Goal: Information Seeking & Learning: Learn about a topic

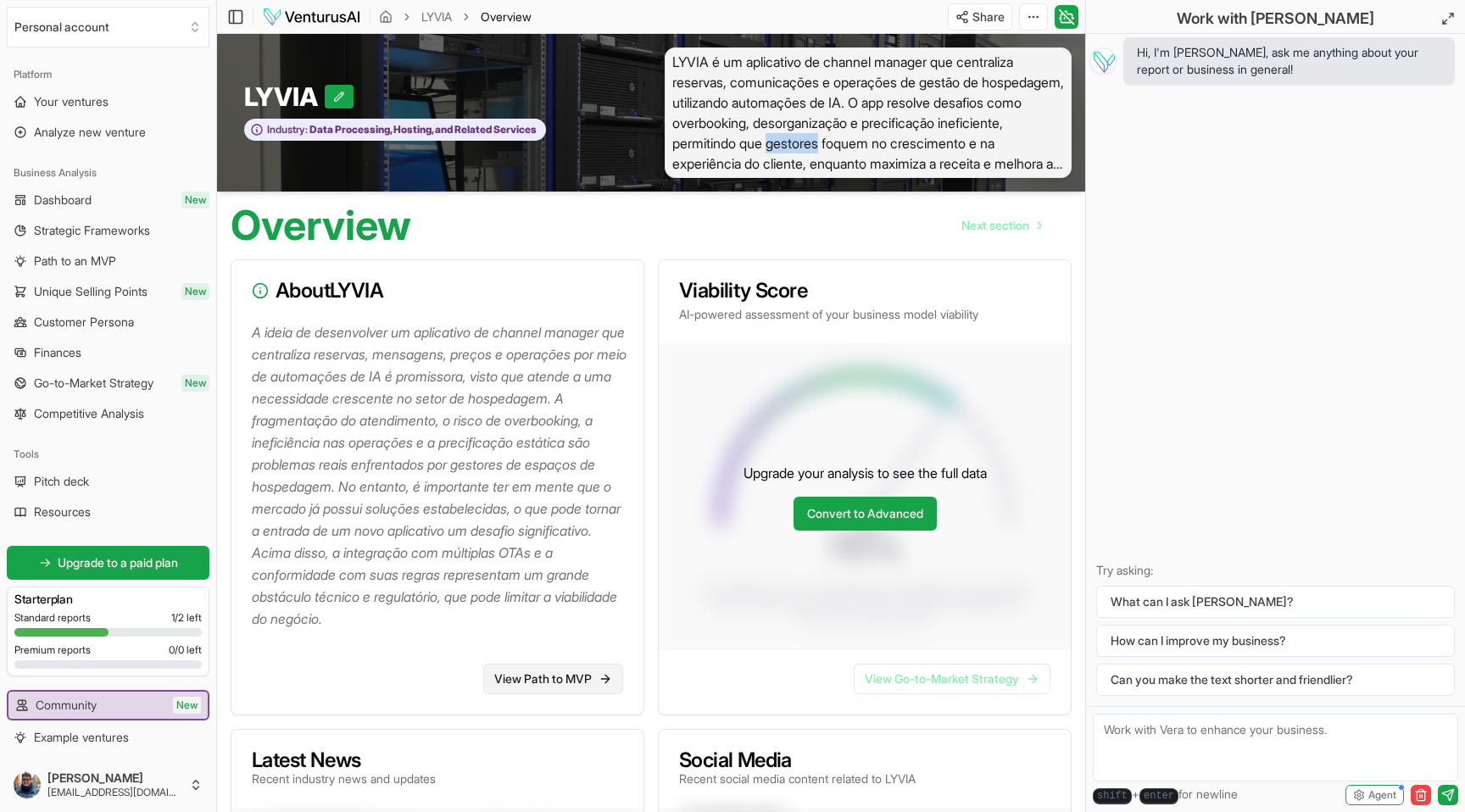
click at [560, 678] on link "View Path to MVP" at bounding box center [553, 679] width 140 height 30
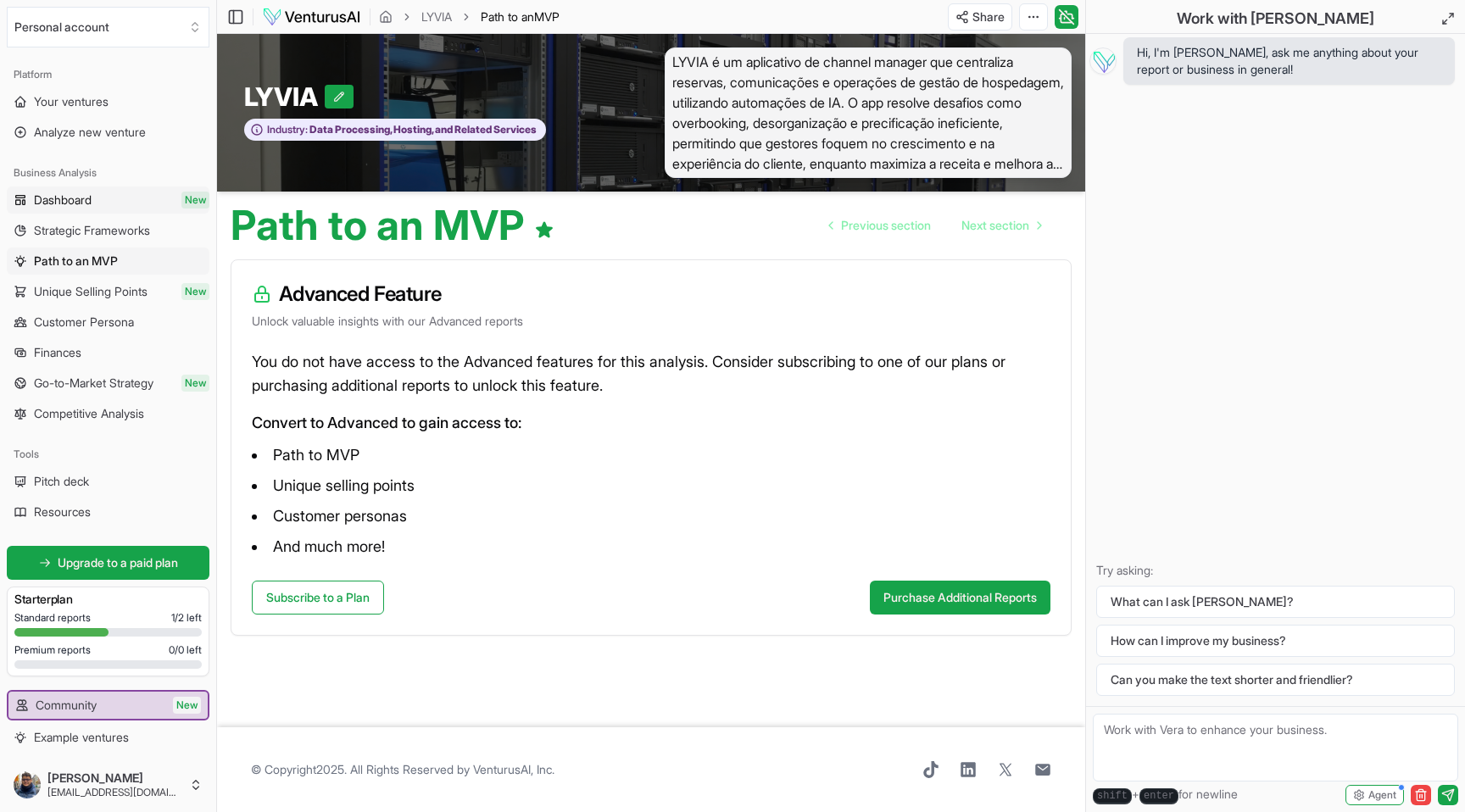
click at [78, 191] on link "Dashboard New" at bounding box center [108, 200] width 203 height 28
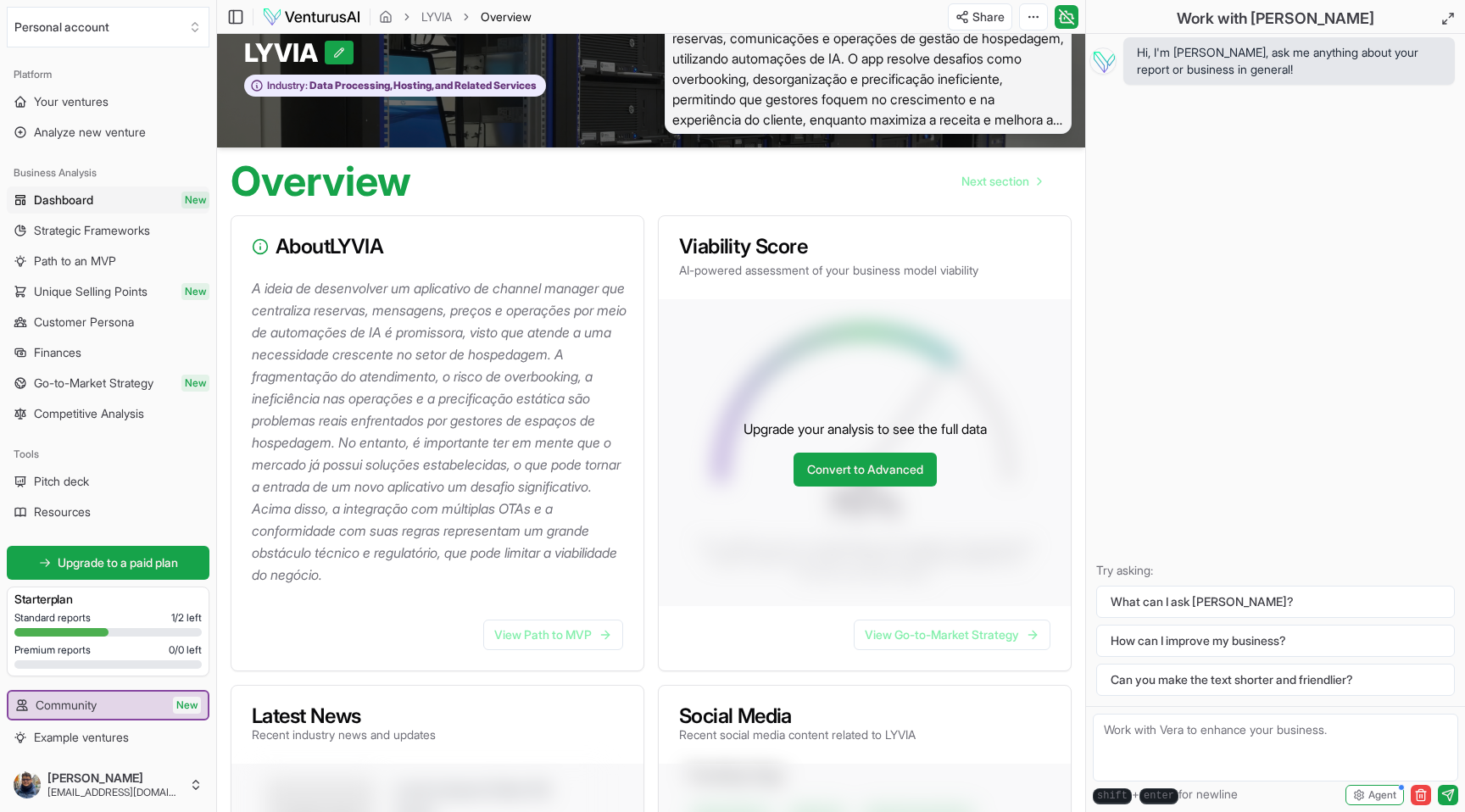
scroll to position [33, 0]
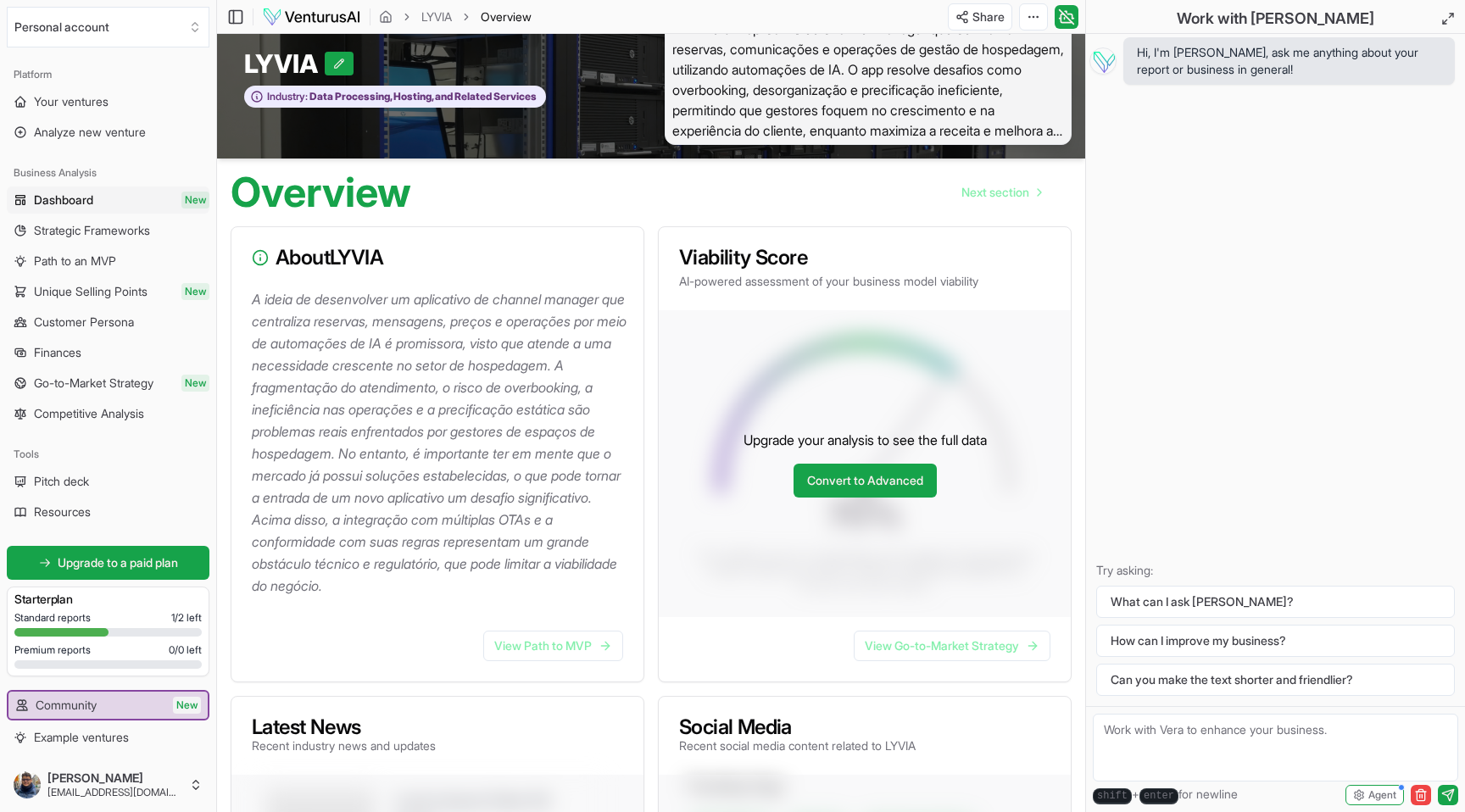
click at [353, 328] on p "A ideia de desenvolver um aplicativo de channel manager que centraliza reservas…" at bounding box center [441, 442] width 379 height 309
click at [83, 222] on span "Strategic Frameworks" at bounding box center [91, 231] width 116 height 17
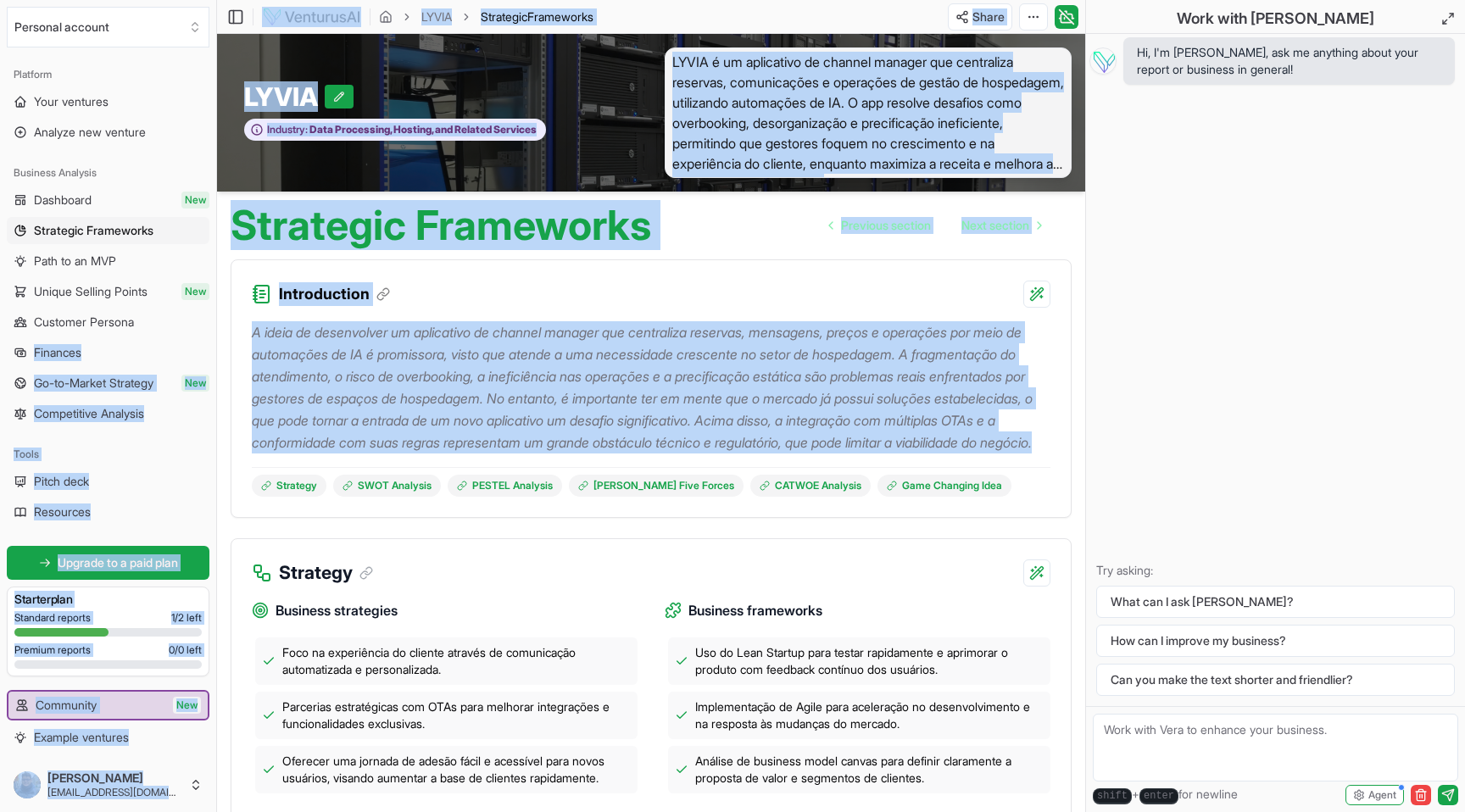
drag, startPoint x: 589, startPoint y: 460, endPoint x: 334, endPoint y: 321, distance: 290.4
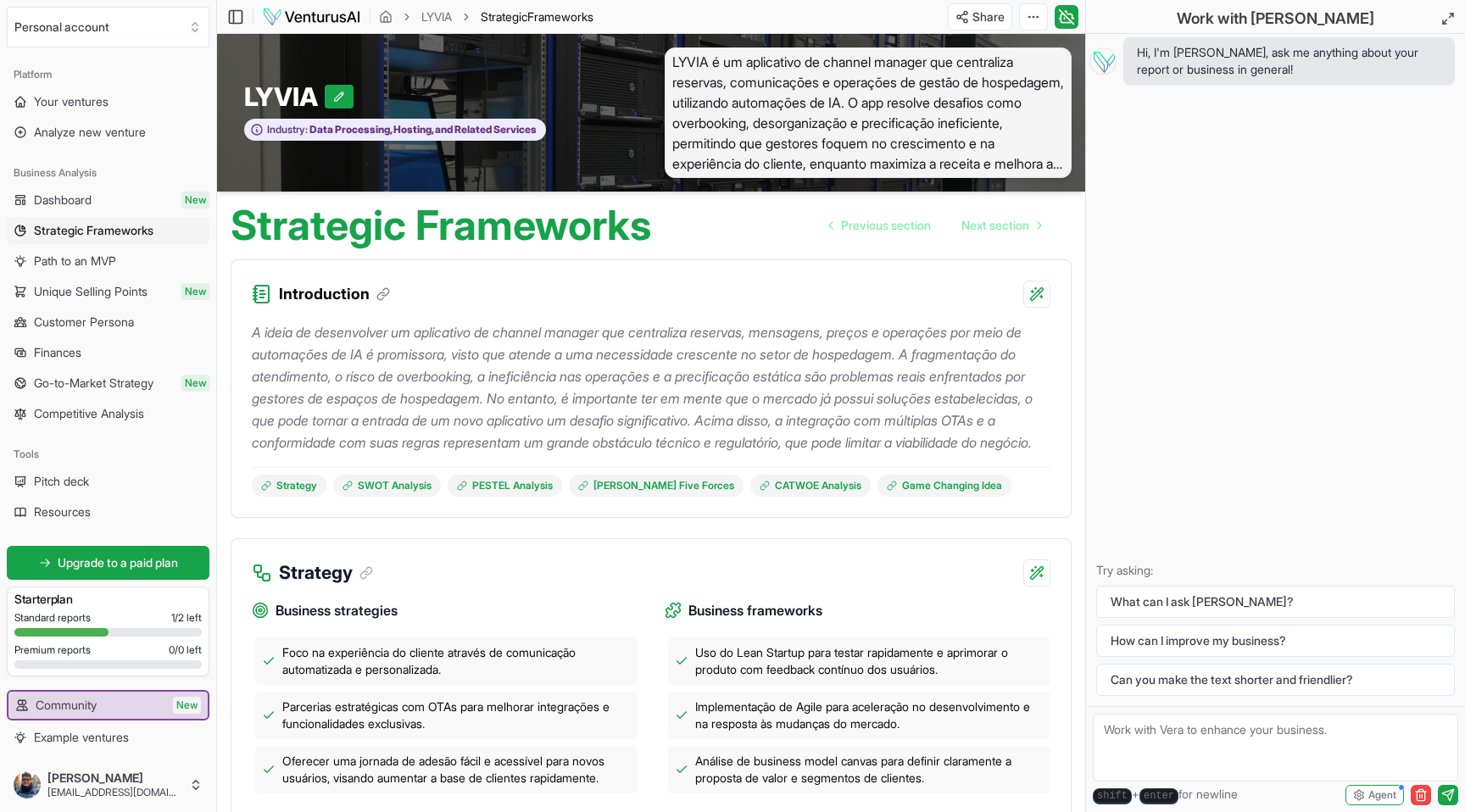
click at [357, 319] on div "A ideia de desenvolver um aplicativo de channel manager que centraliza reservas…" at bounding box center [651, 403] width 798 height 189
click at [325, 296] on h3 "Introduction" at bounding box center [334, 294] width 111 height 24
copy h3 "Introduction"
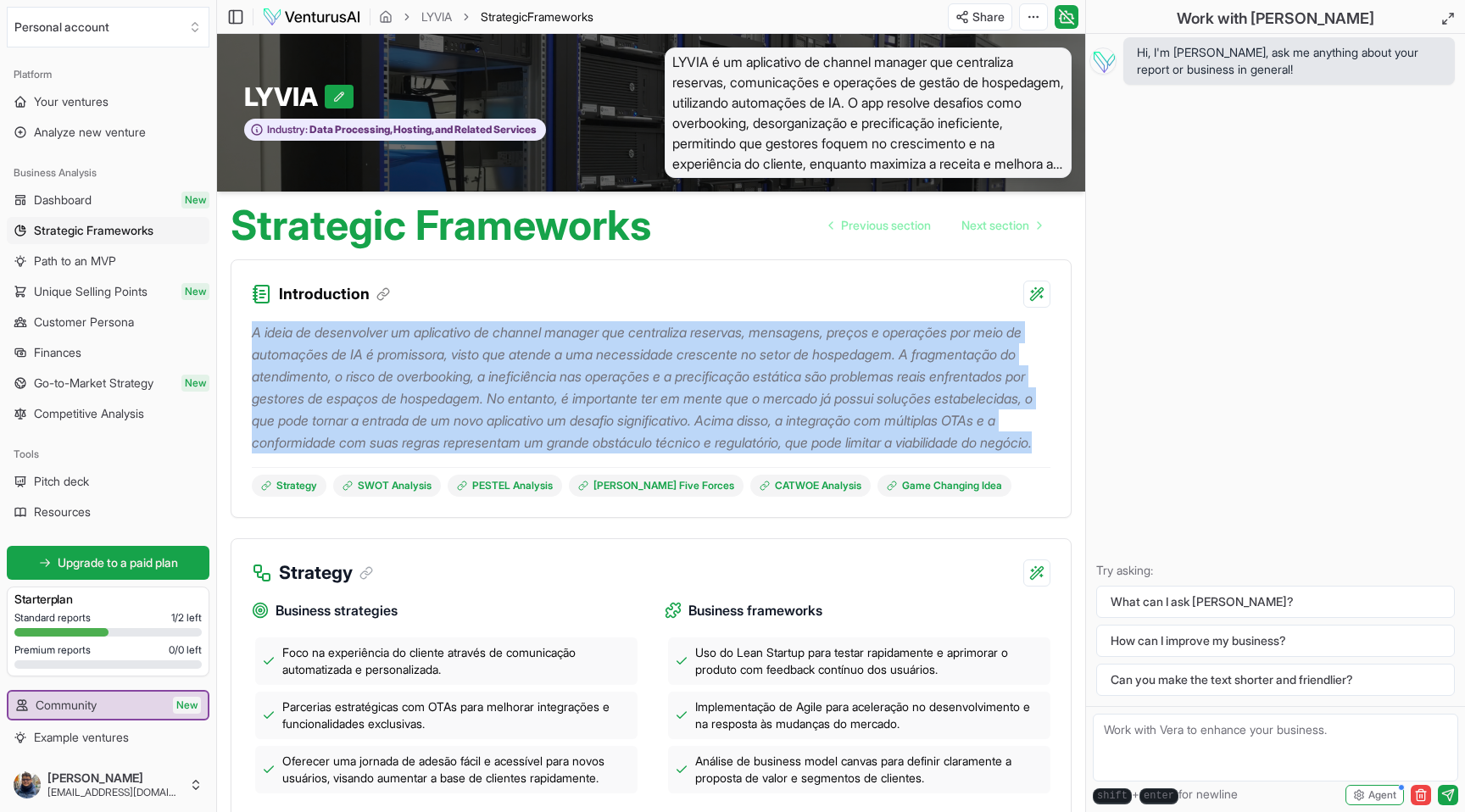
drag, startPoint x: 609, startPoint y: 467, endPoint x: 254, endPoint y: 340, distance: 377.0
click at [254, 340] on p "A ideia de desenvolver um aplicativo de channel manager que centraliza reservas…" at bounding box center [651, 388] width 798 height 132
copy p "A ideia de desenvolver um aplicativo de channel manager que centraliza reservas…"
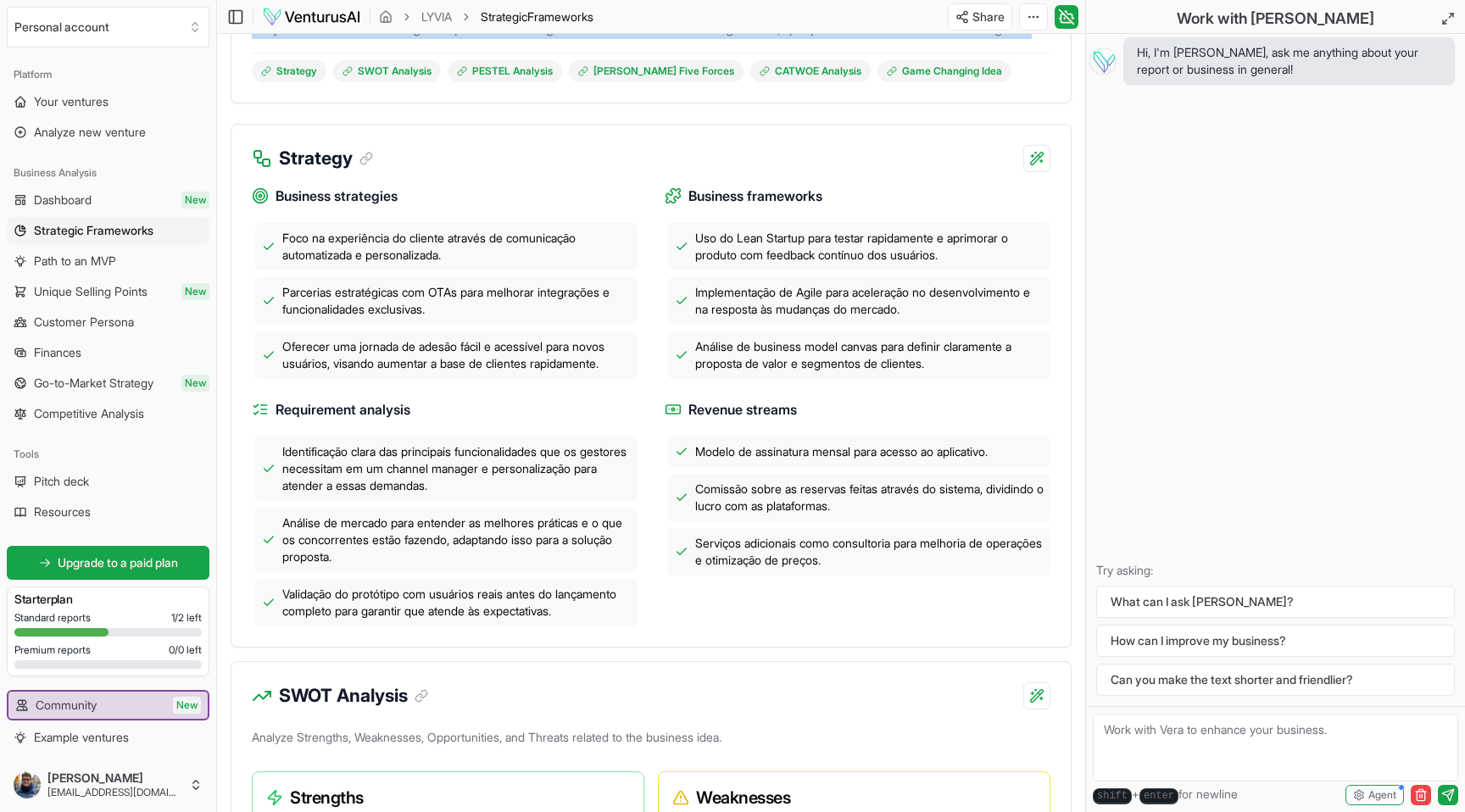
scroll to position [236, 0]
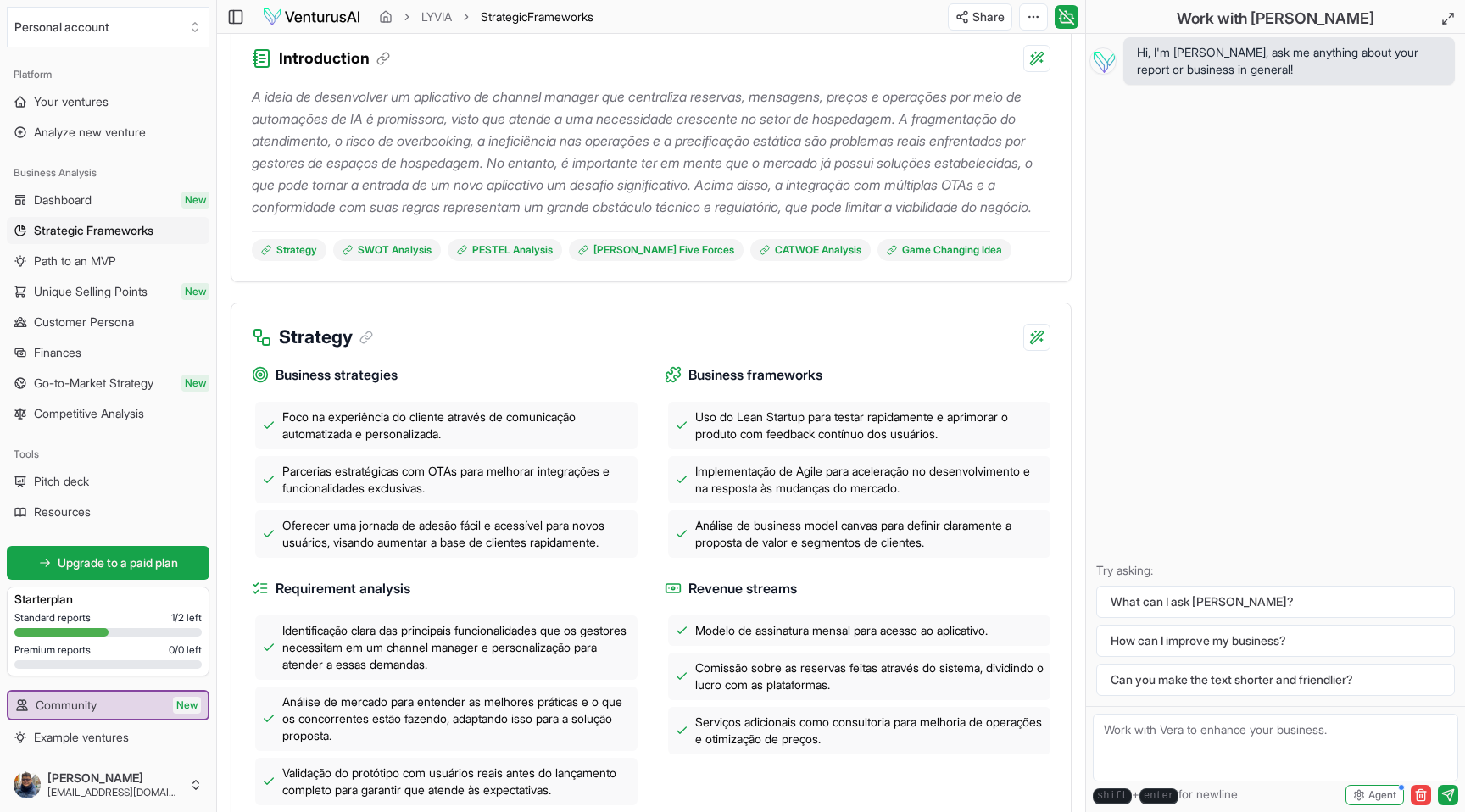
click at [314, 351] on h3 "Strategy" at bounding box center [325, 337] width 94 height 28
click at [310, 351] on h3 "Strategy" at bounding box center [325, 337] width 94 height 28
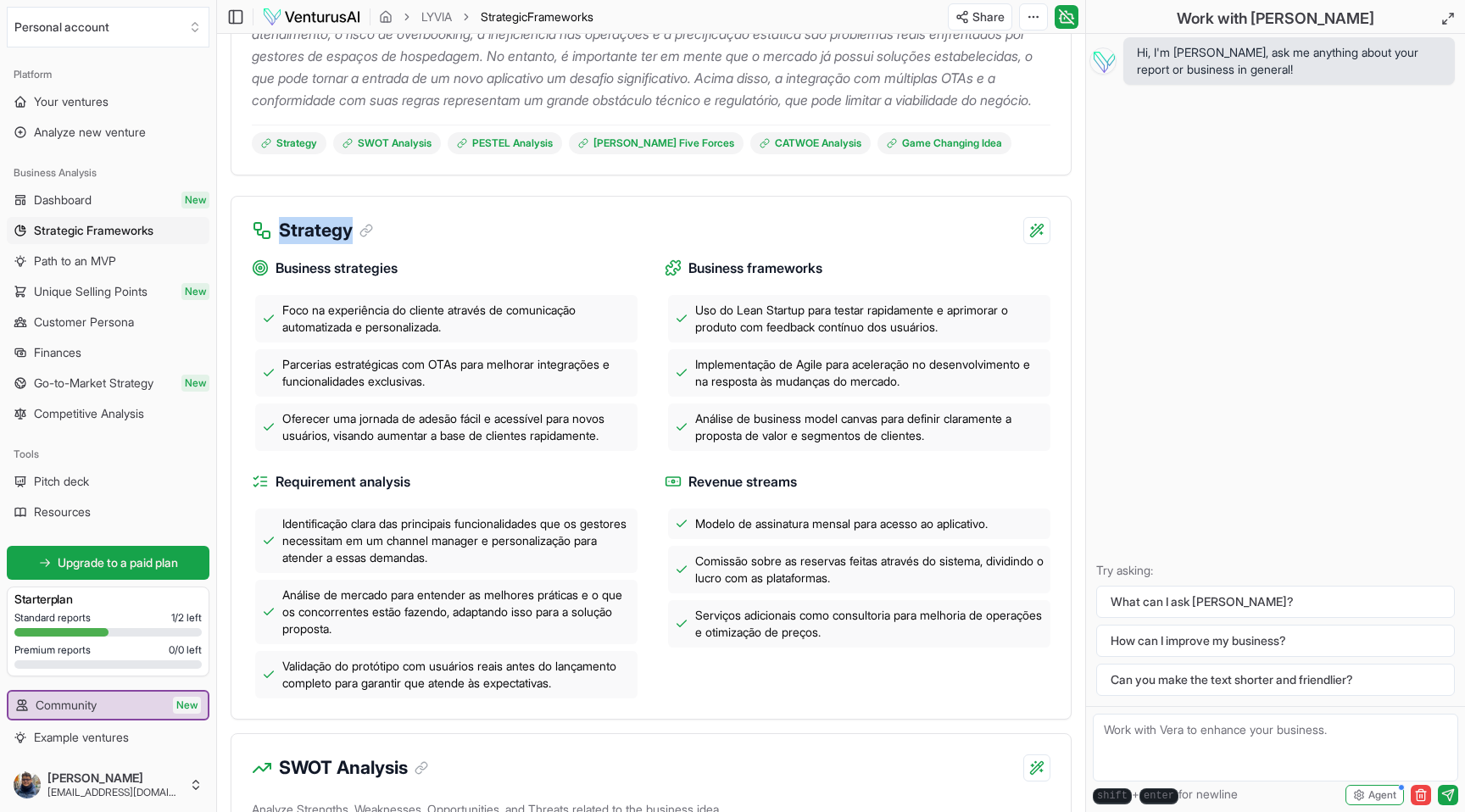
scroll to position [365, 0]
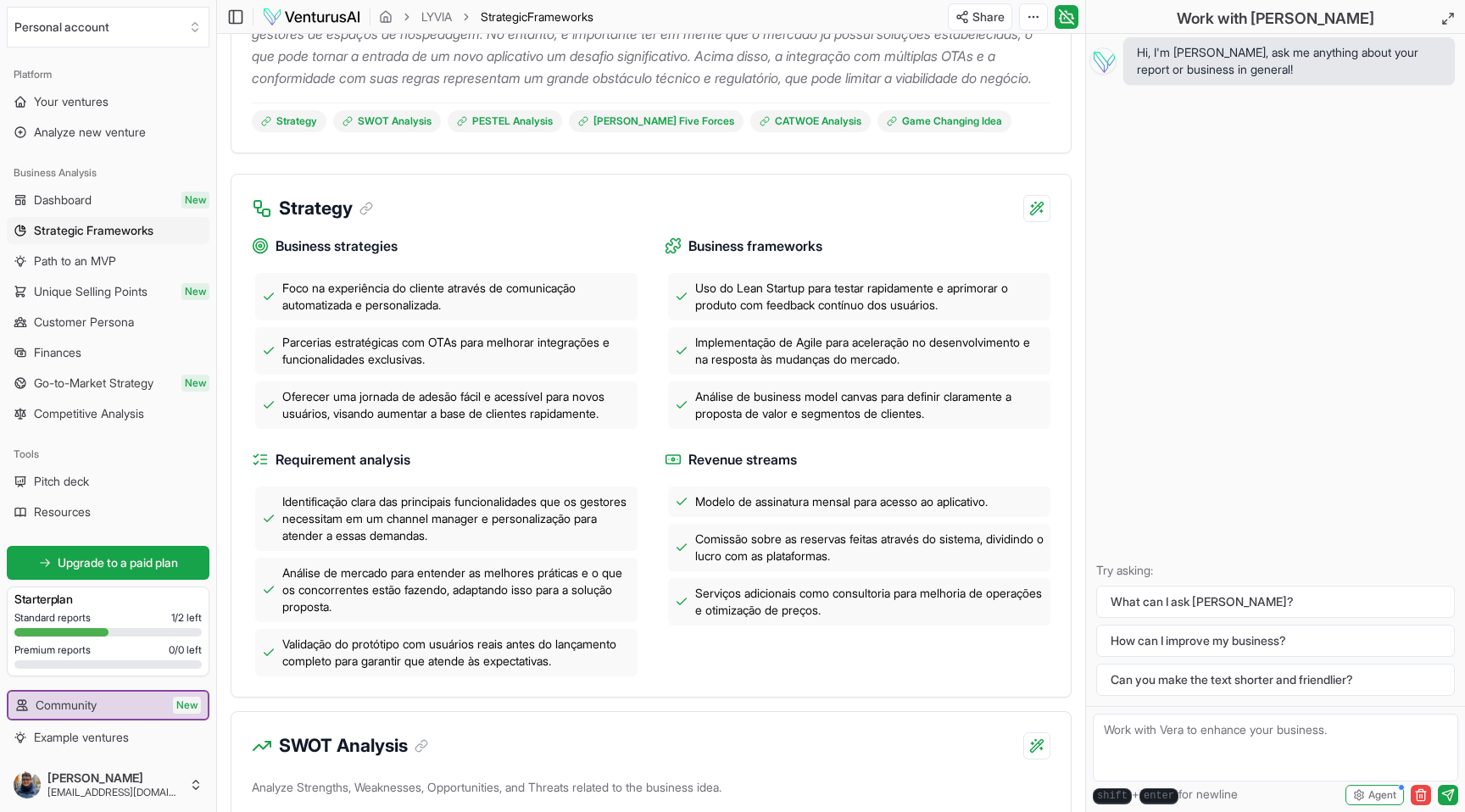
click at [426, 257] on h4 "Business strategies" at bounding box center [445, 246] width 385 height 22
drag, startPoint x: 404, startPoint y: 267, endPoint x: 272, endPoint y: 266, distance: 132.0
click at [270, 257] on h4 "Business strategies" at bounding box center [445, 246] width 385 height 22
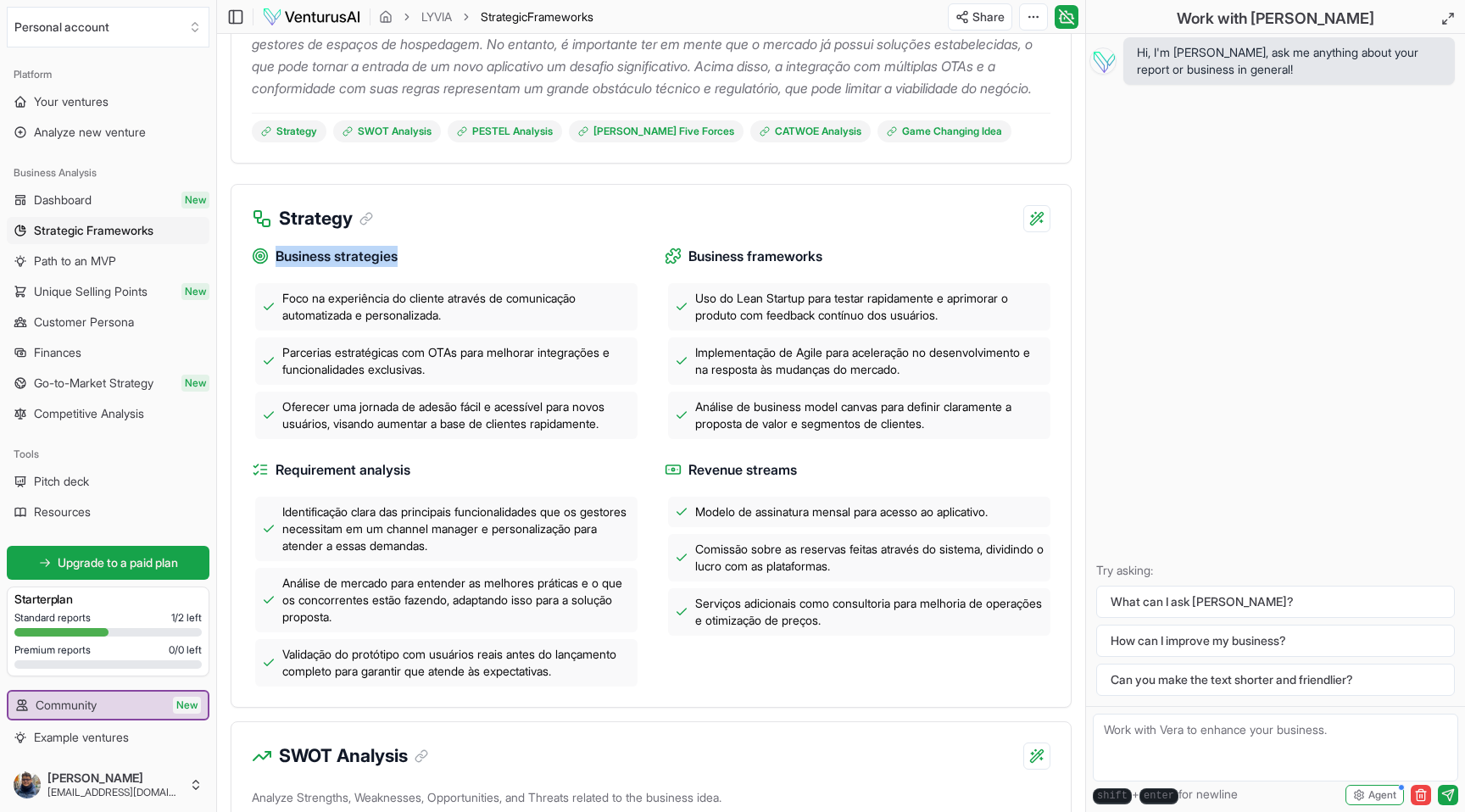
click at [502, 257] on div "Business strategies Foco na experiência do cliente através de comunicação autom…" at bounding box center [651, 459] width 798 height 454
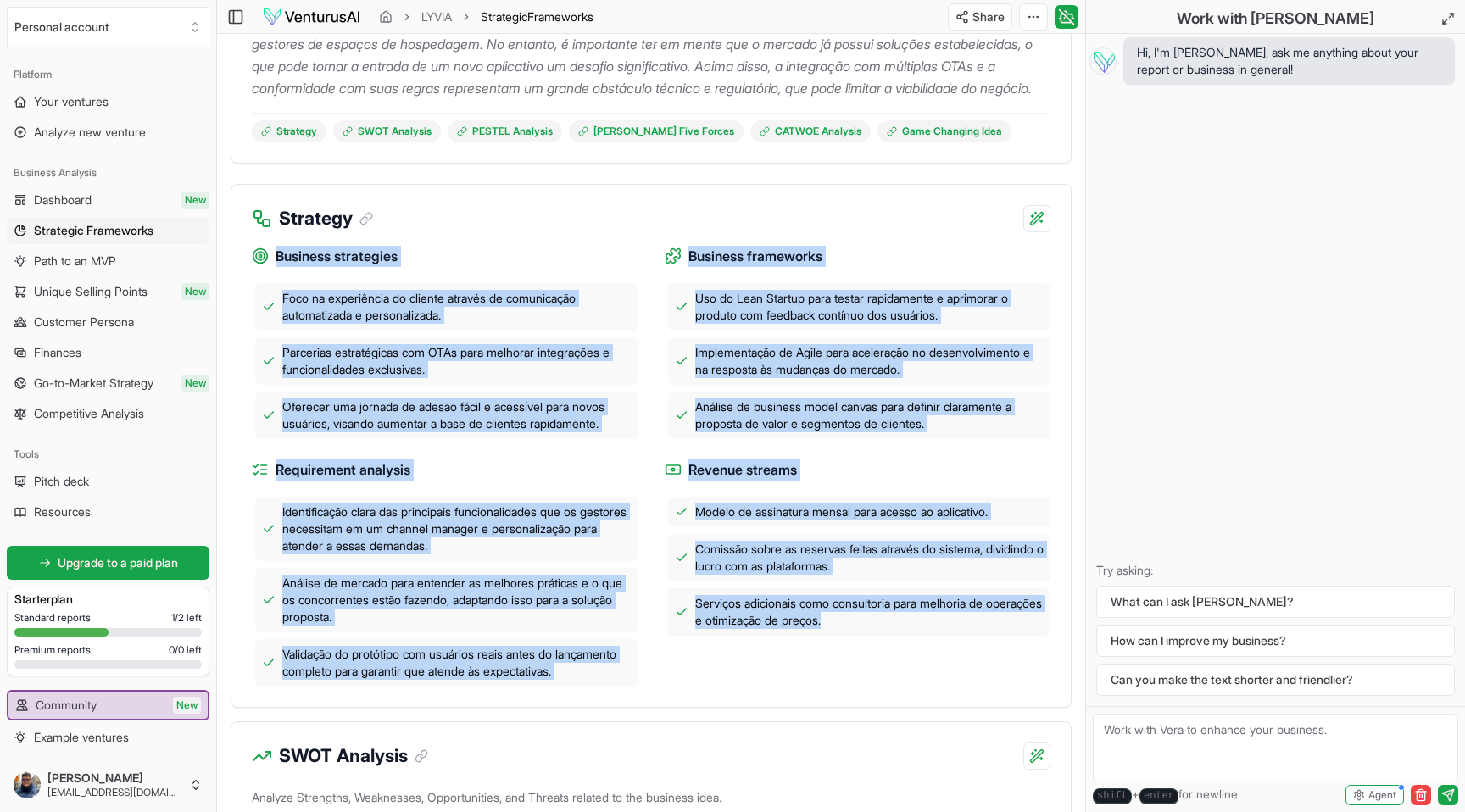
drag, startPoint x: 301, startPoint y: 296, endPoint x: 905, endPoint y: 717, distance: 736.2
click at [905, 686] on div "Business strategies Foco na experiência do cliente através de comunicação autom…" at bounding box center [651, 459] width 798 height 454
copy div "Loremips dolorsitam Cons ad elitseddoei te incidid utlabor et doloremagna aliqu…"
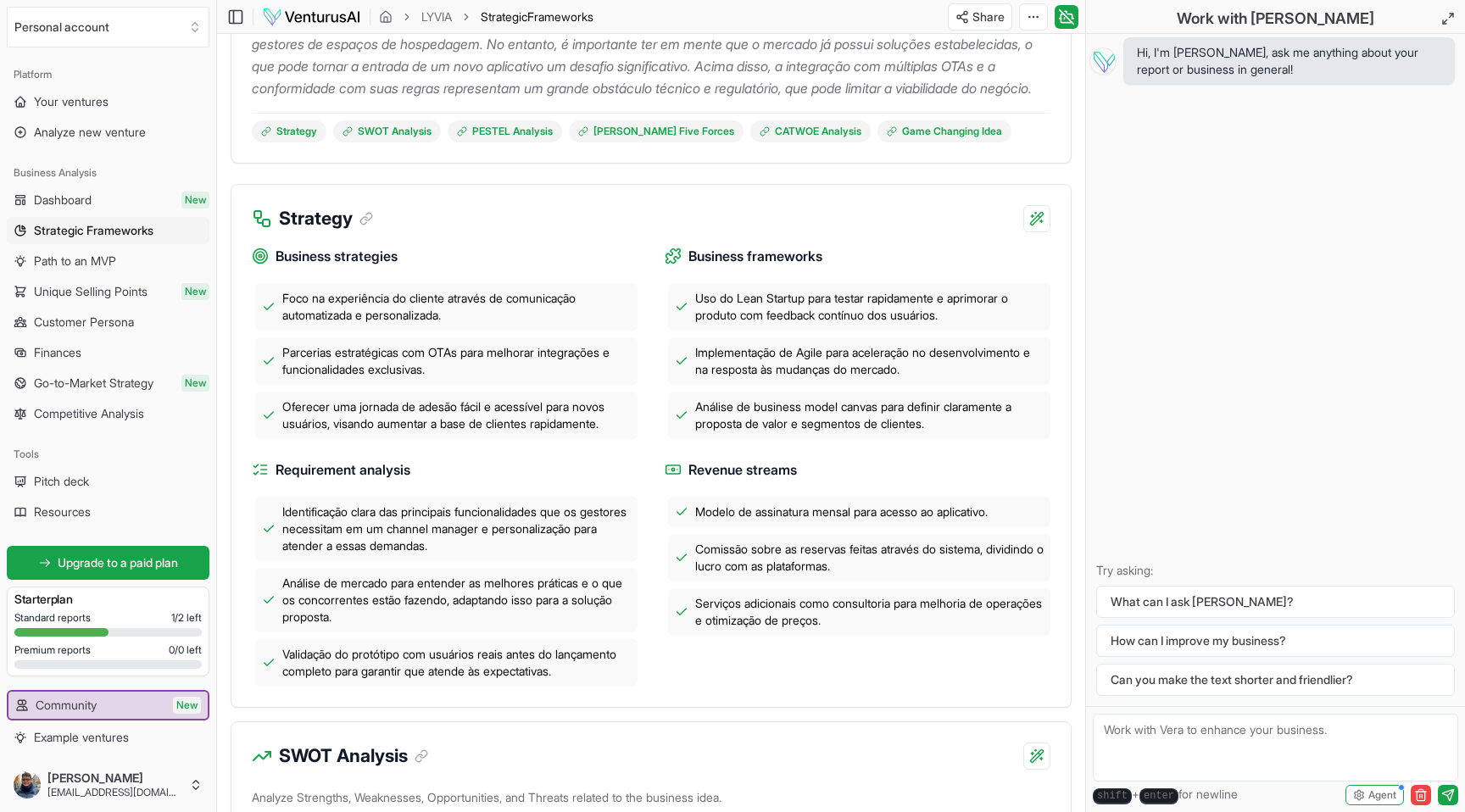
click at [565, 232] on div "Strategy" at bounding box center [651, 208] width 840 height 47
click at [1047, 243] on html "We value your privacy We use cookies to enhance your browsing experience, serve…" at bounding box center [732, 52] width 1465 height 812
click at [903, 278] on div "Provide detailed explanation" at bounding box center [926, 276] width 221 height 28
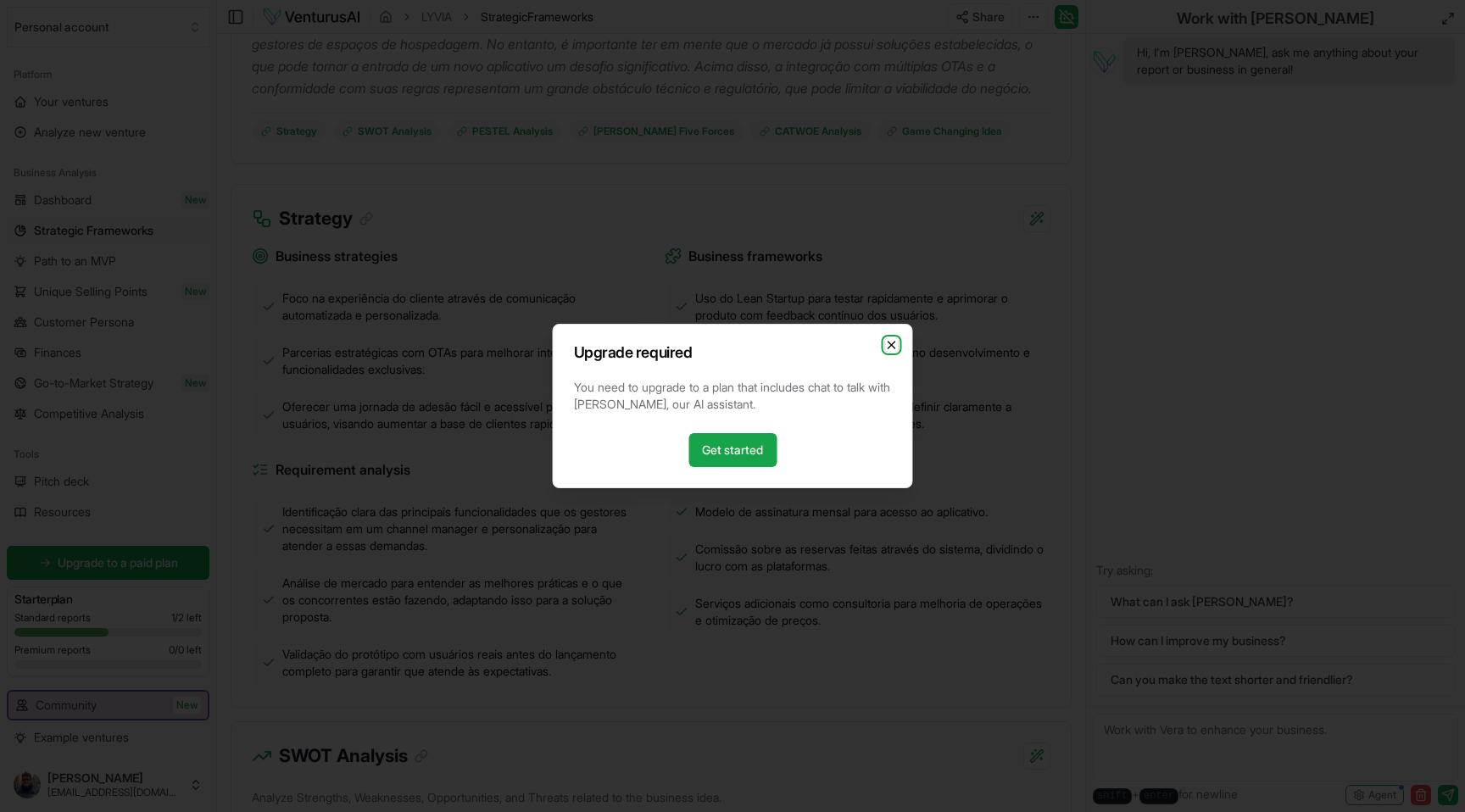
click at [892, 349] on icon "button" at bounding box center [892, 345] width 14 height 14
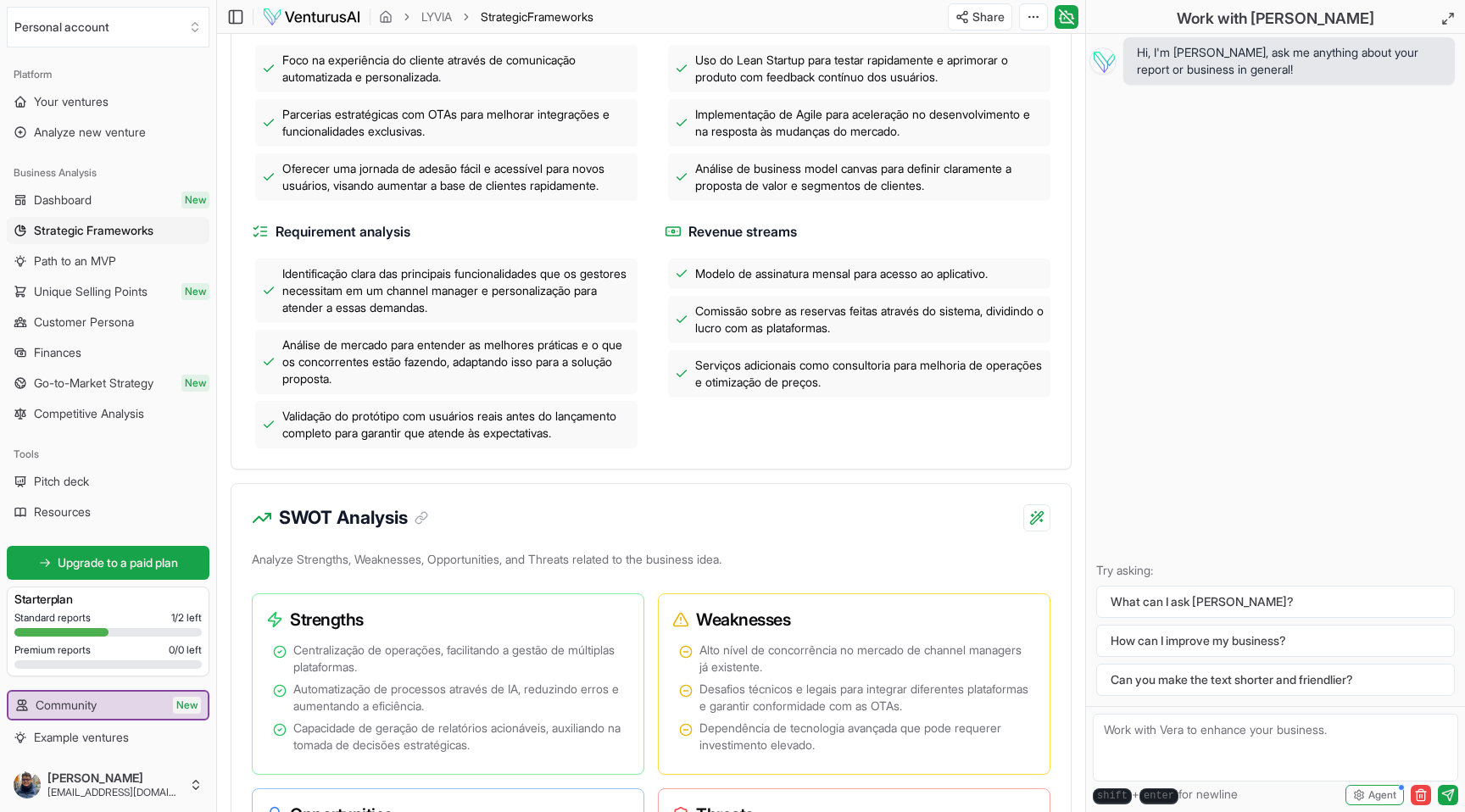
scroll to position [604, 0]
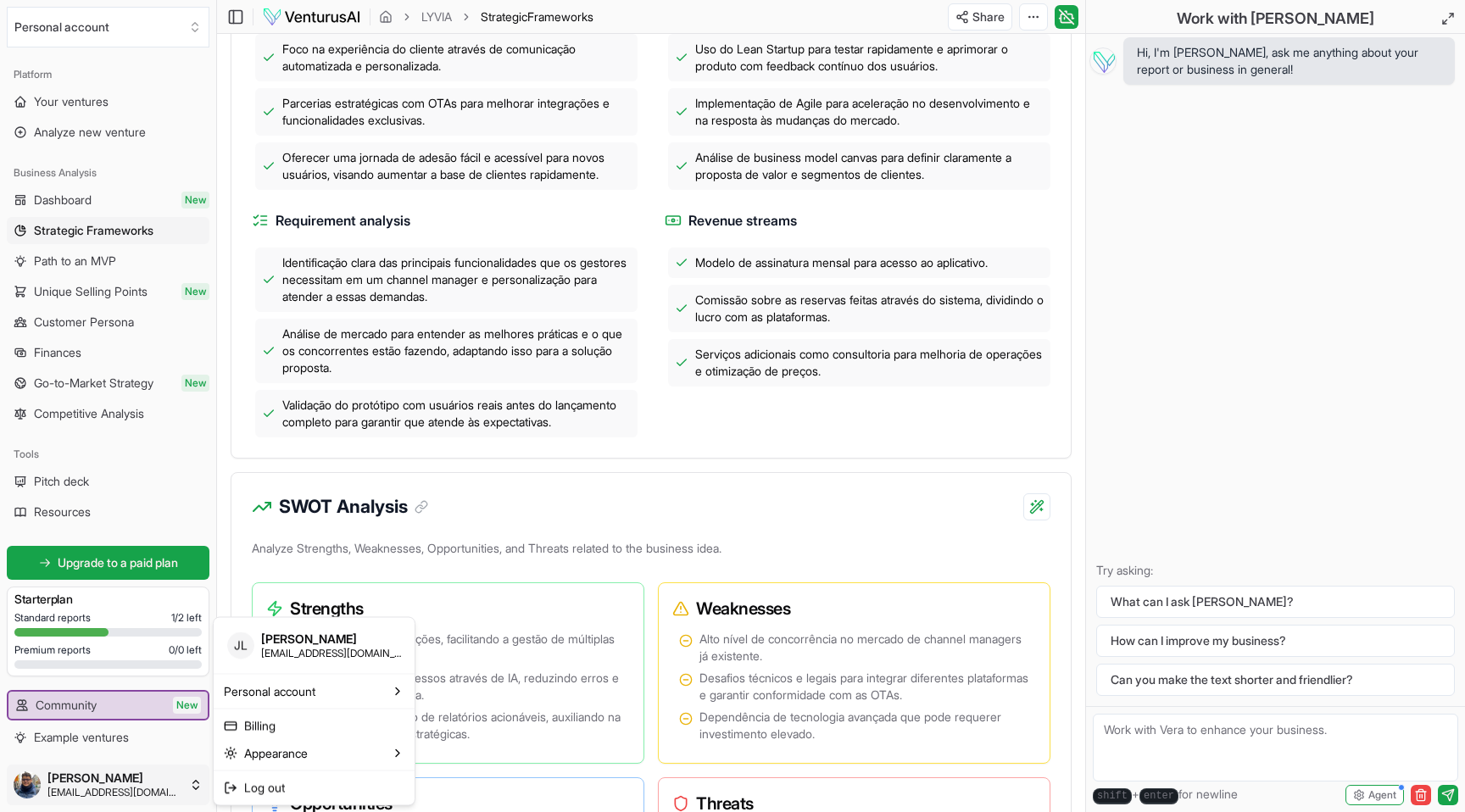
click at [442, 776] on div "Dark" at bounding box center [465, 784] width 100 height 28
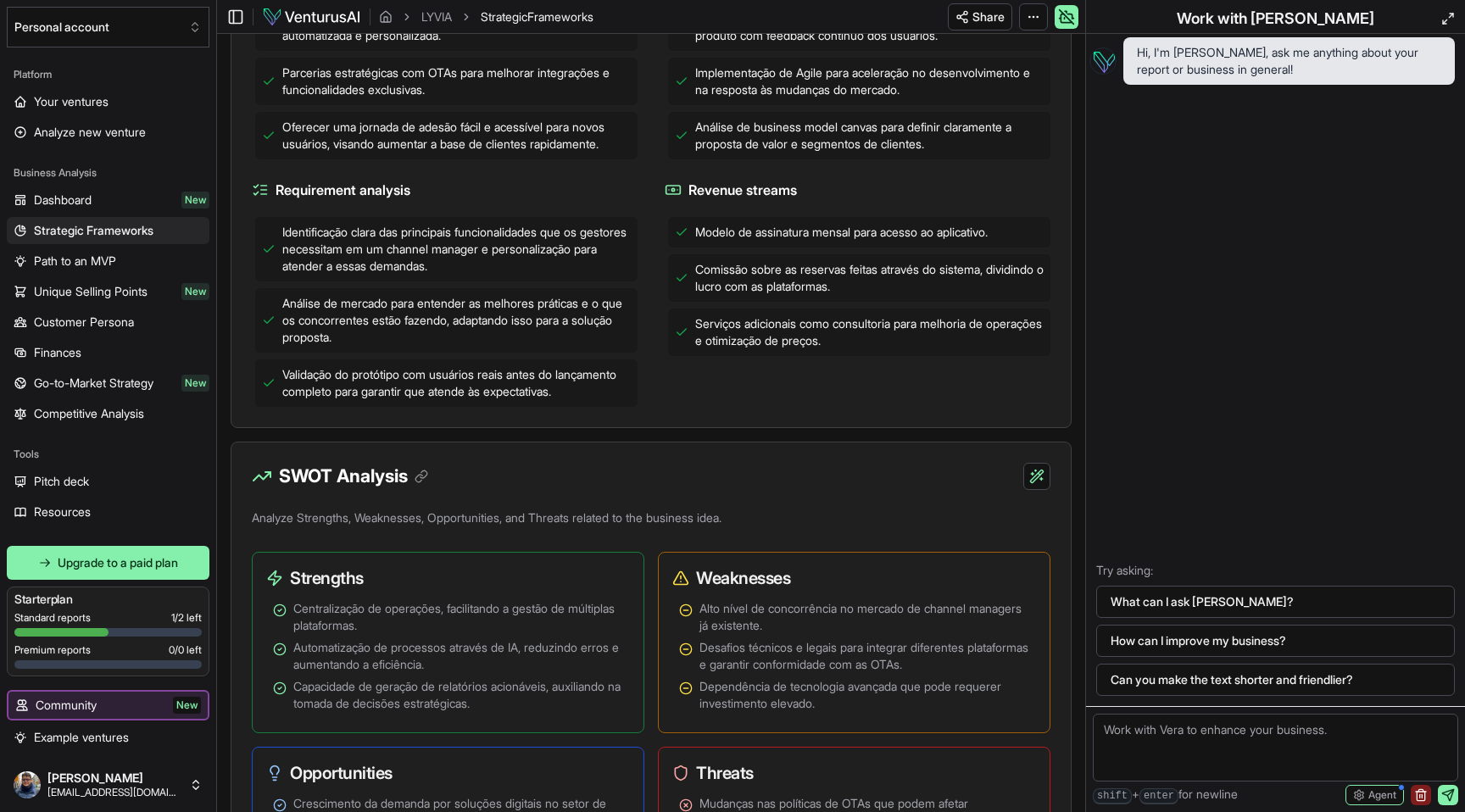
scroll to position [831, 0]
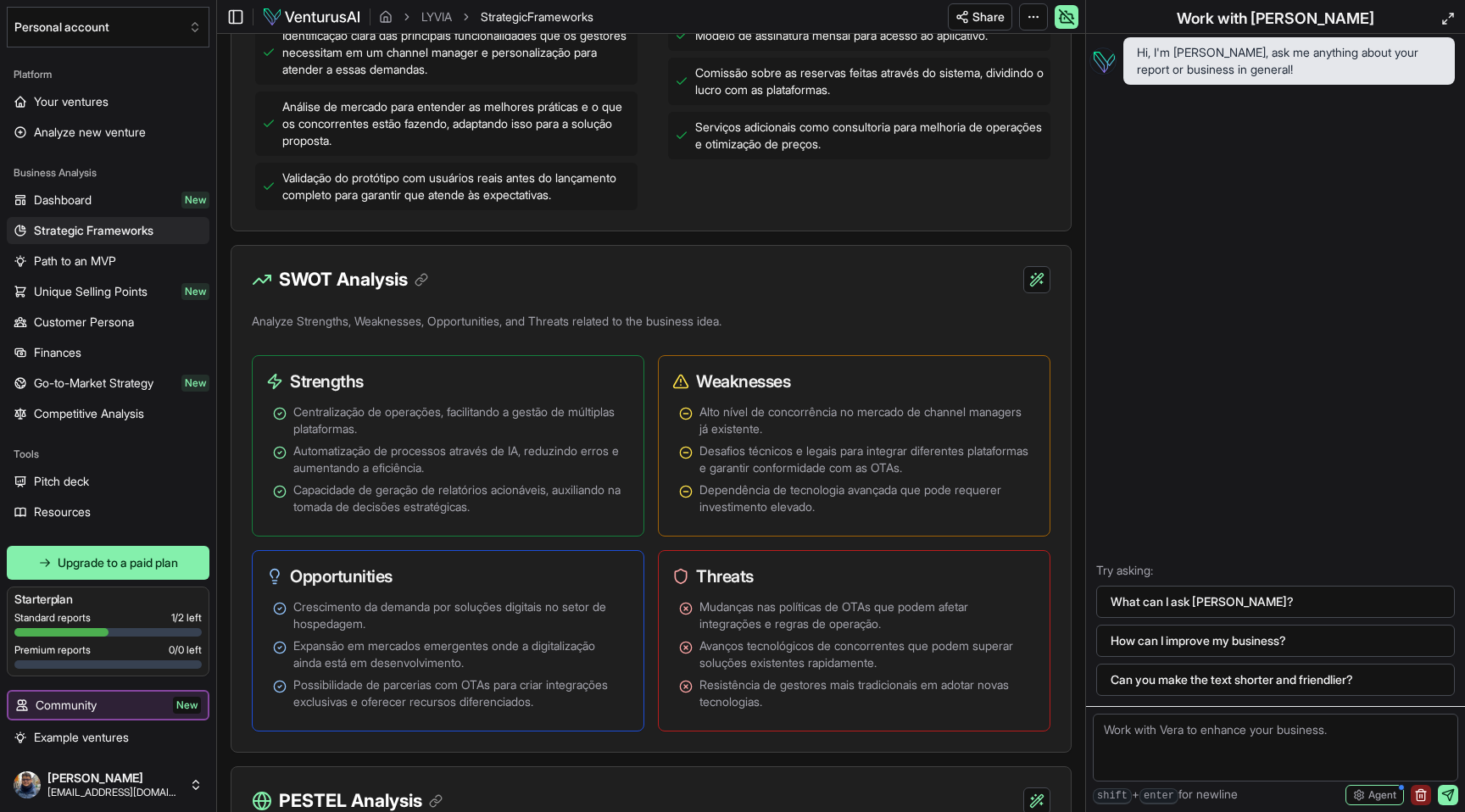
click at [373, 293] on h3 "SWOT Analysis" at bounding box center [353, 280] width 149 height 28
copy div "SWOT Analysis"
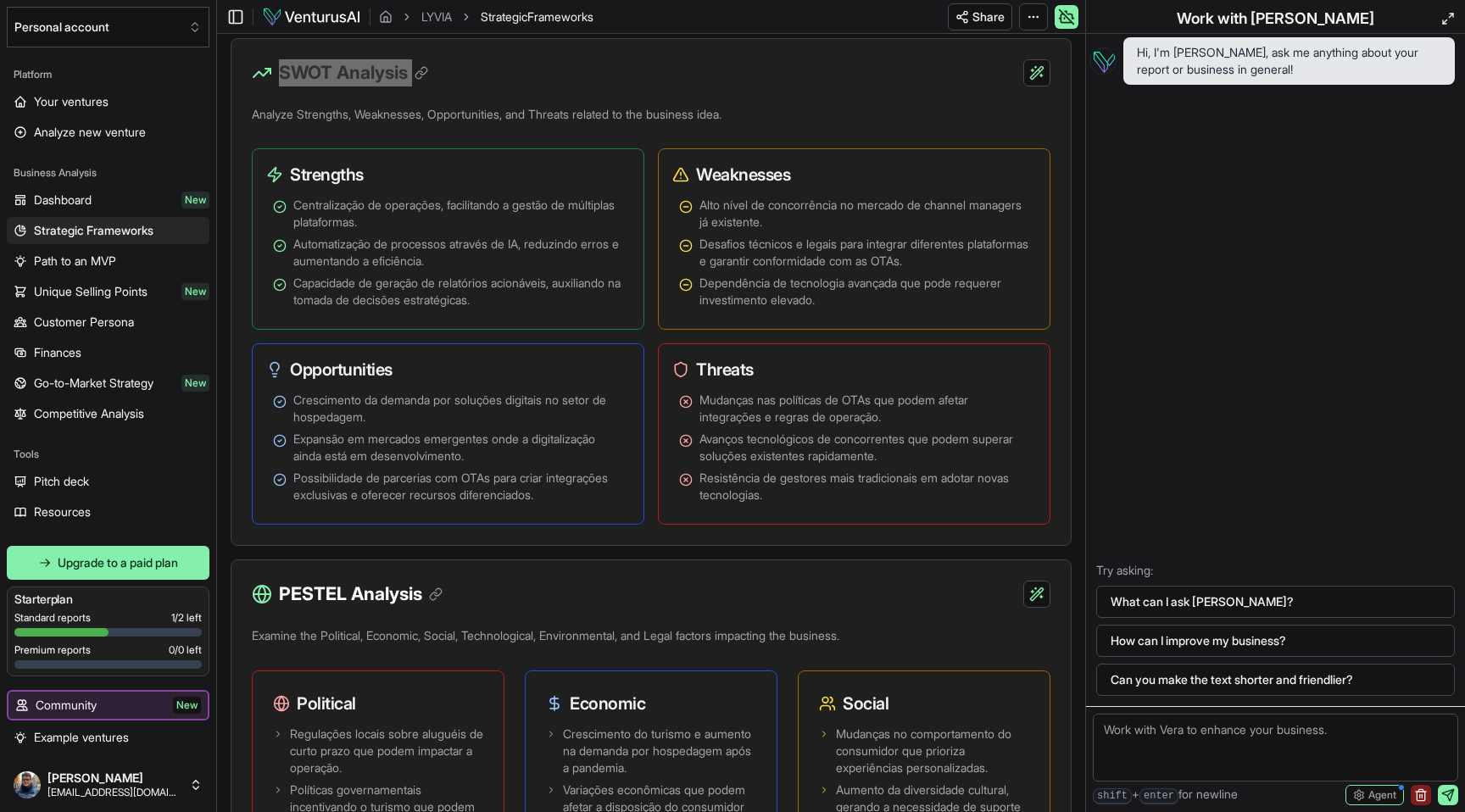
scroll to position [1027, 0]
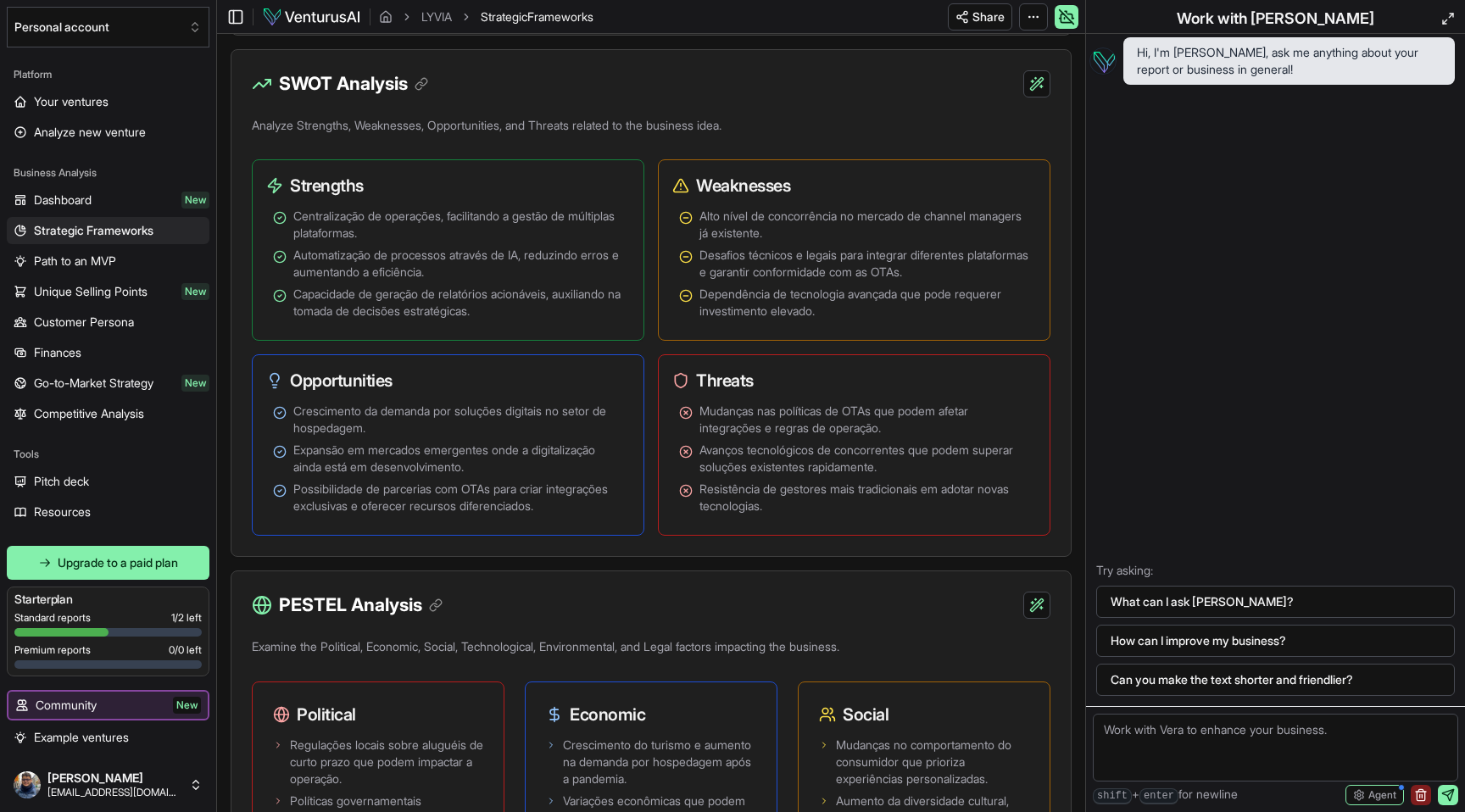
click at [848, 97] on div "SWOT Analysis" at bounding box center [651, 73] width 840 height 47
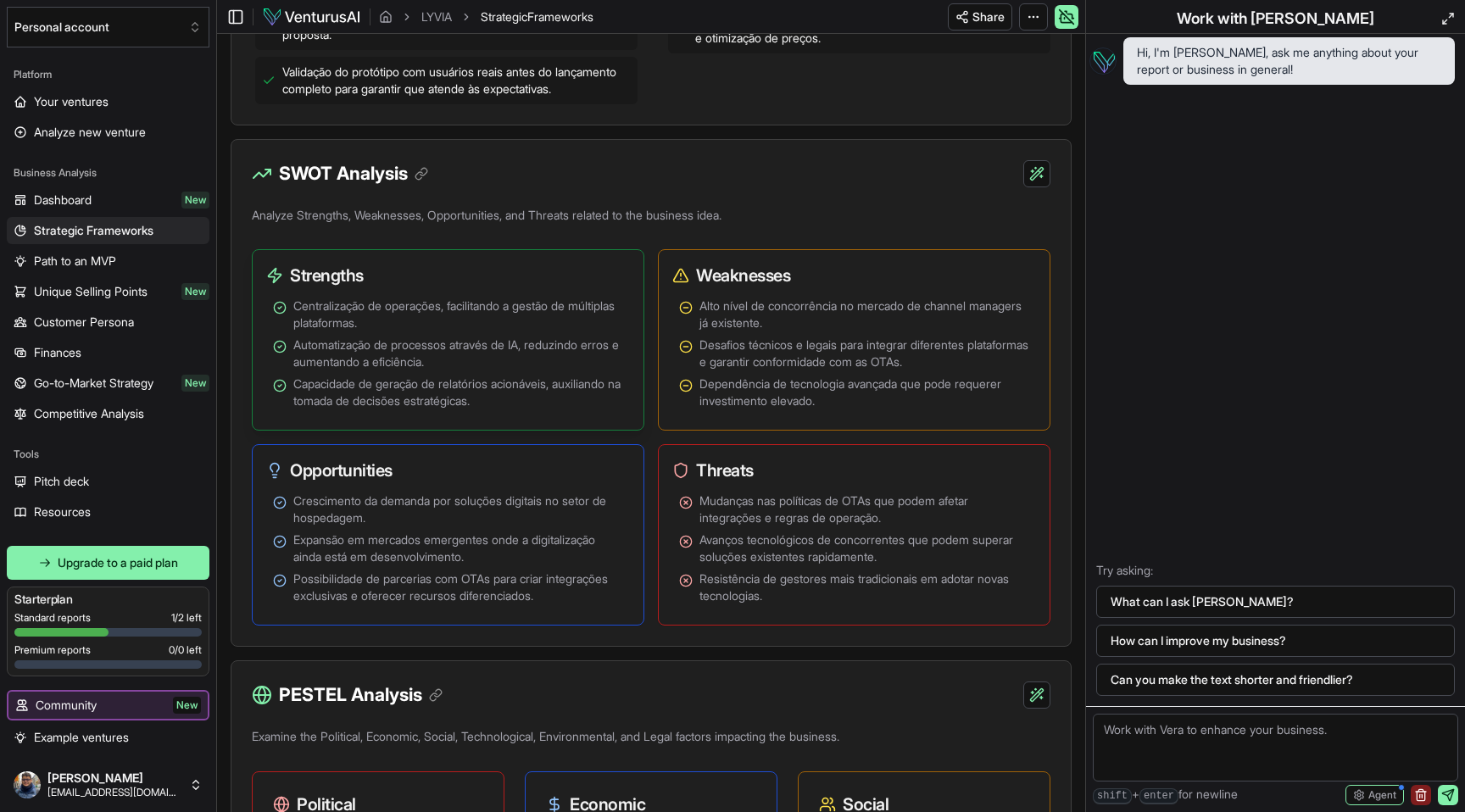
scroll to position [948, 0]
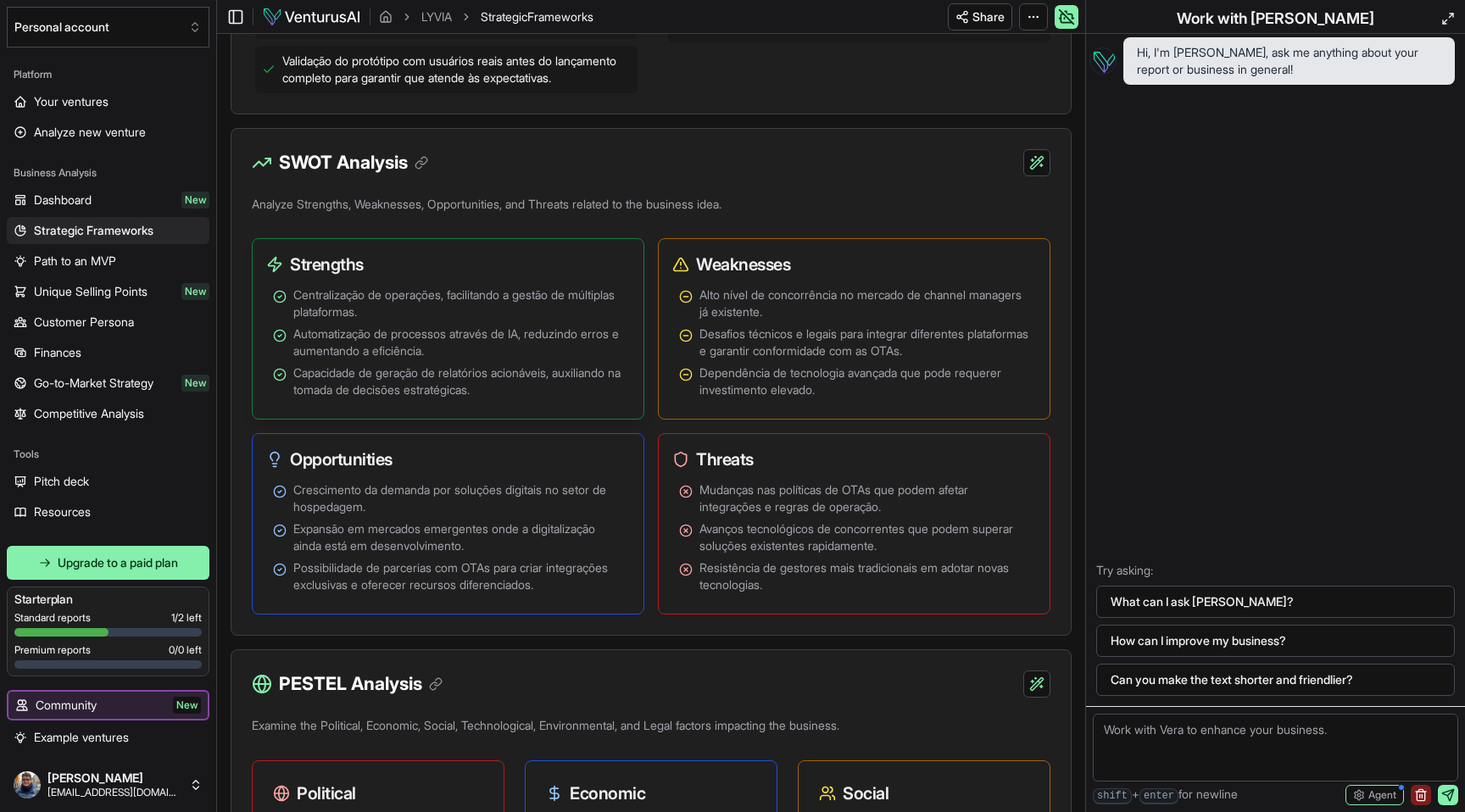
click at [342, 276] on h3 "Strengths" at bounding box center [440, 265] width 350 height 24
click at [756, 276] on h3 "Weaknesses" at bounding box center [847, 265] width 350 height 24
click at [346, 276] on h3 "Strengths" at bounding box center [440, 265] width 350 height 24
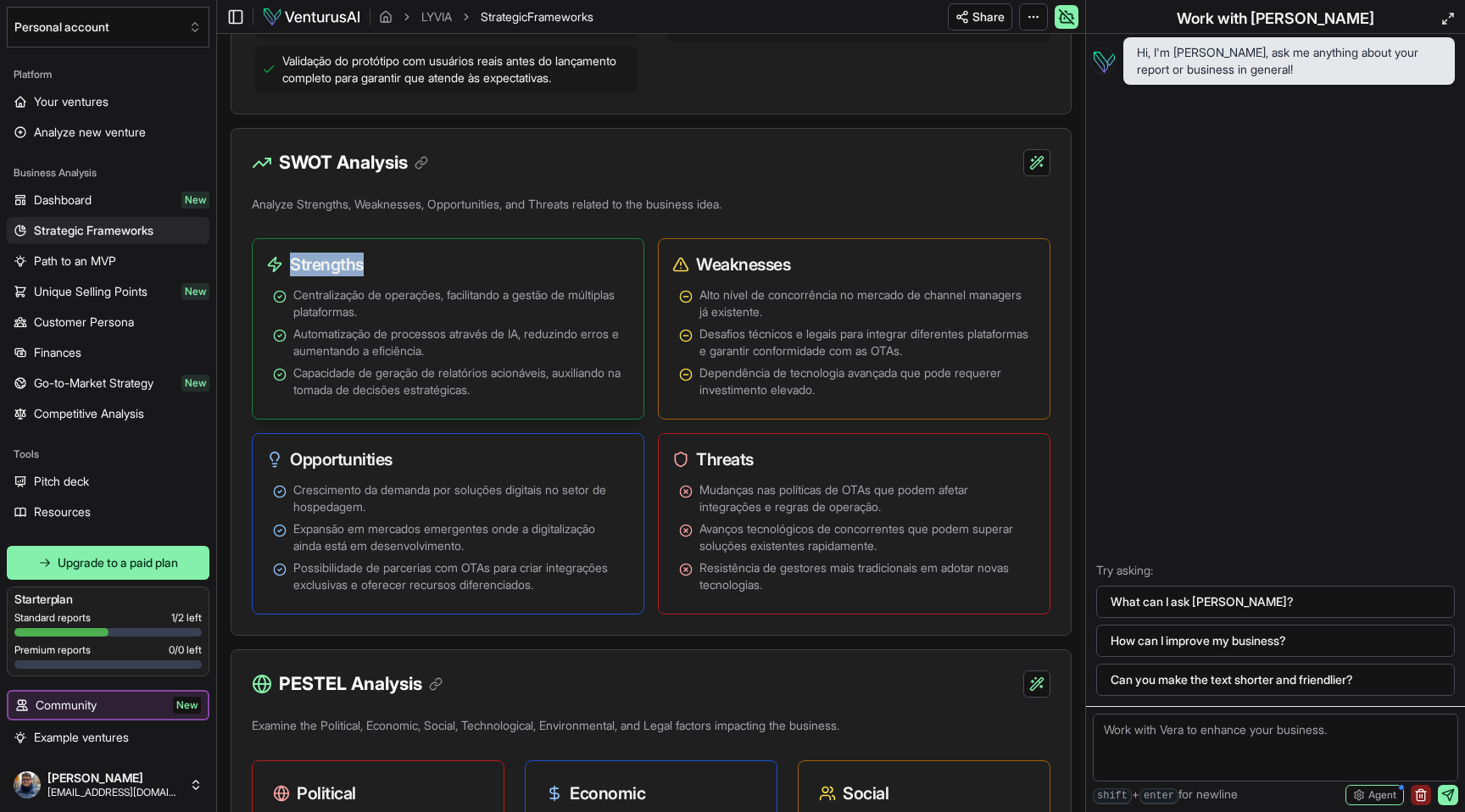
click at [346, 276] on h3 "Strengths" at bounding box center [440, 265] width 350 height 24
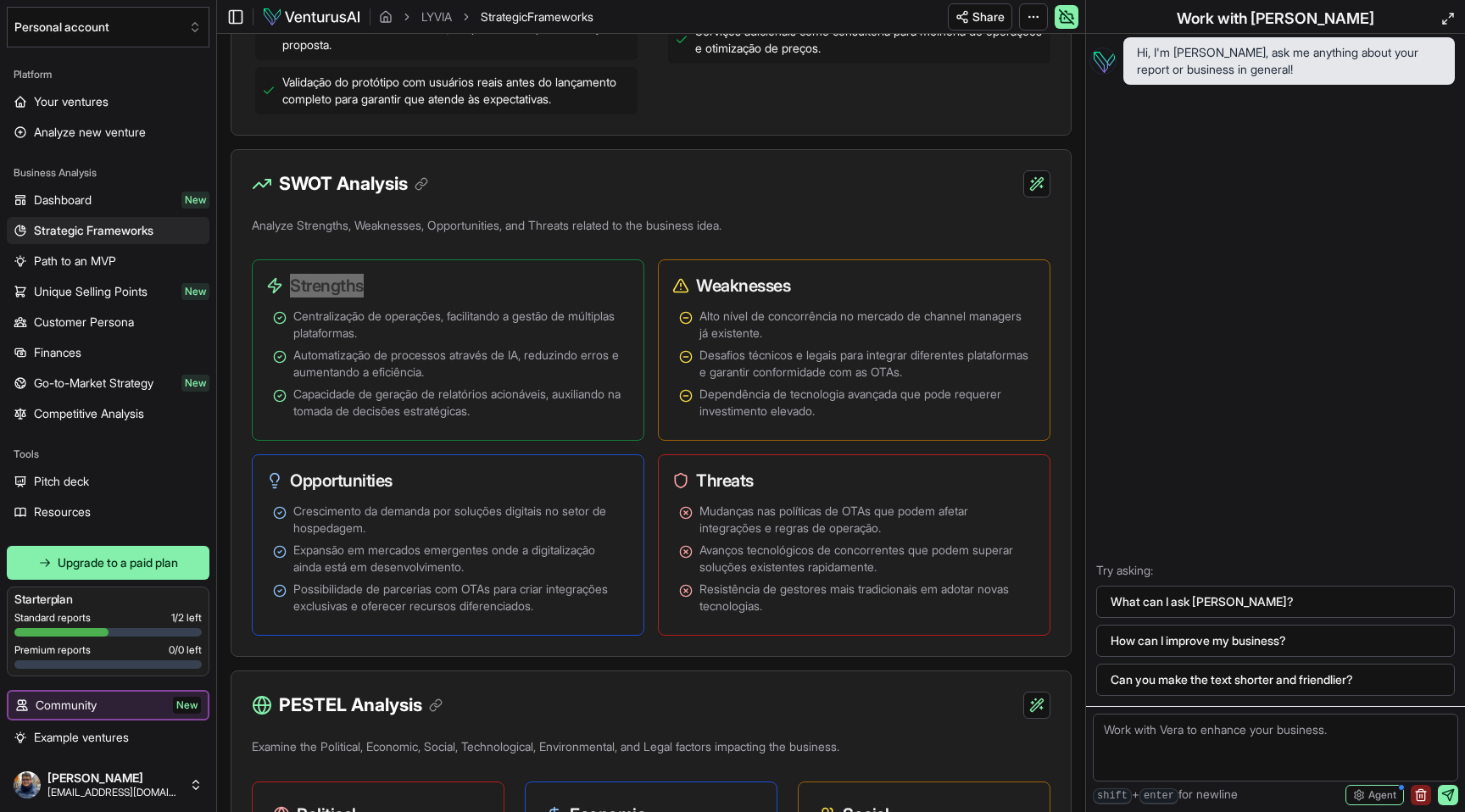
scroll to position [976, 0]
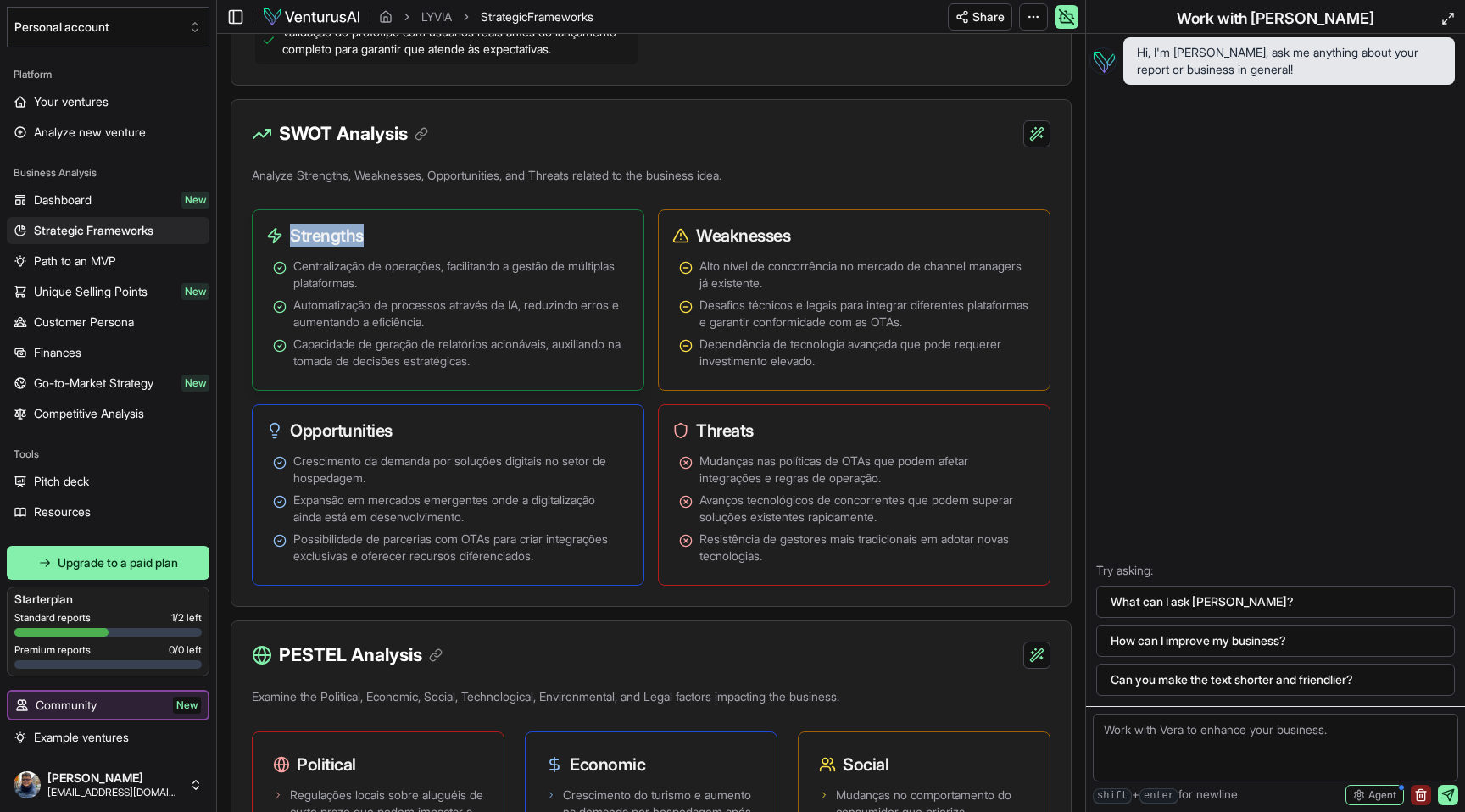
click at [332, 248] on h3 "Strengths" at bounding box center [440, 236] width 350 height 24
click at [311, 248] on h3 "Strengths" at bounding box center [440, 236] width 350 height 24
click at [335, 248] on h3 "Strengths" at bounding box center [440, 236] width 350 height 24
click at [759, 248] on h3 "Weaknesses" at bounding box center [847, 236] width 350 height 24
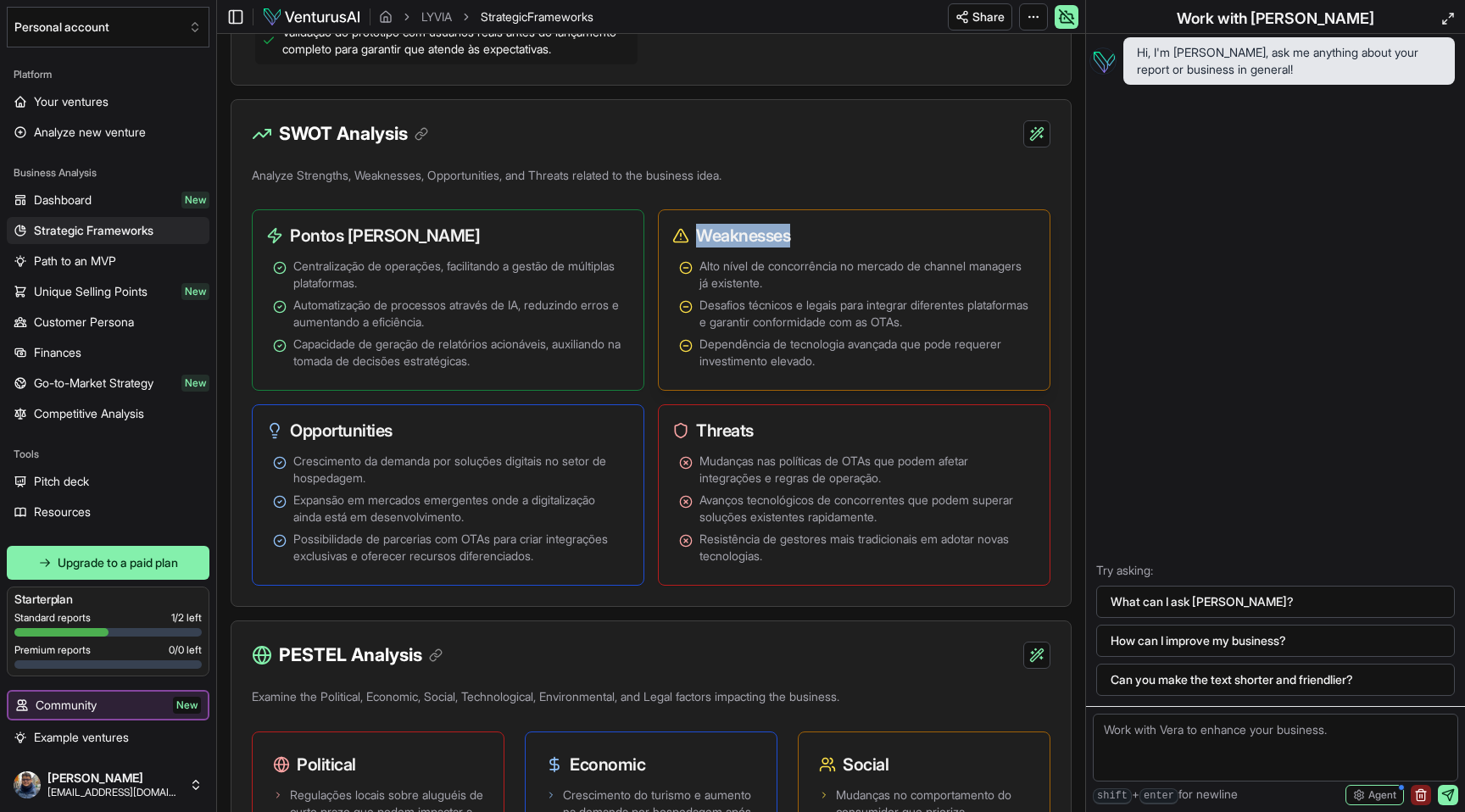
click at [759, 248] on h3 "Weaknesses" at bounding box center [847, 236] width 350 height 24
copy h3 "Weaknesses"
click at [332, 442] on h3 "Opportunities" at bounding box center [440, 431] width 350 height 24
click at [737, 442] on h3 "Threats" at bounding box center [847, 431] width 350 height 24
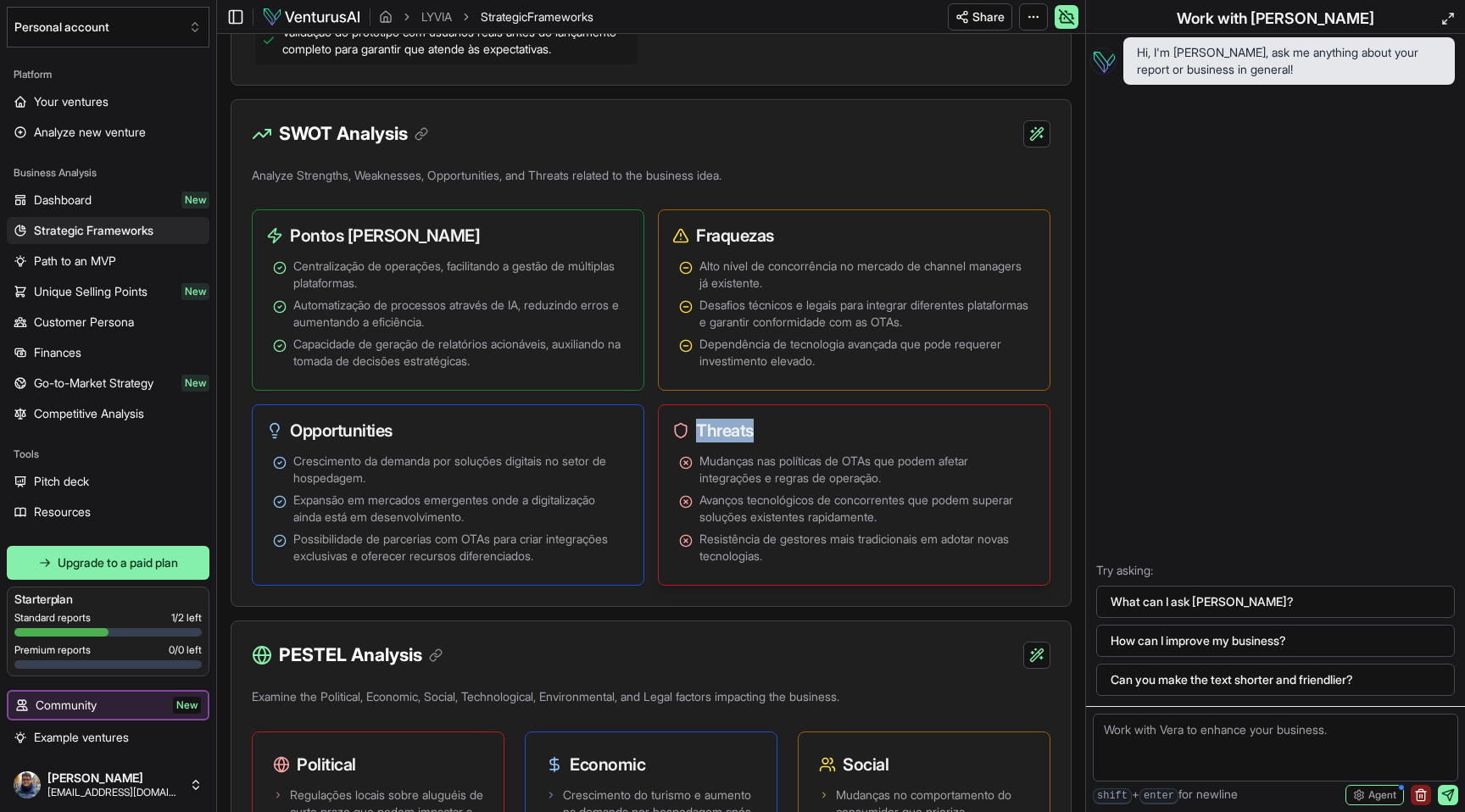
click at [737, 442] on h3 "Threats" at bounding box center [847, 431] width 350 height 24
copy h3 "Threats"
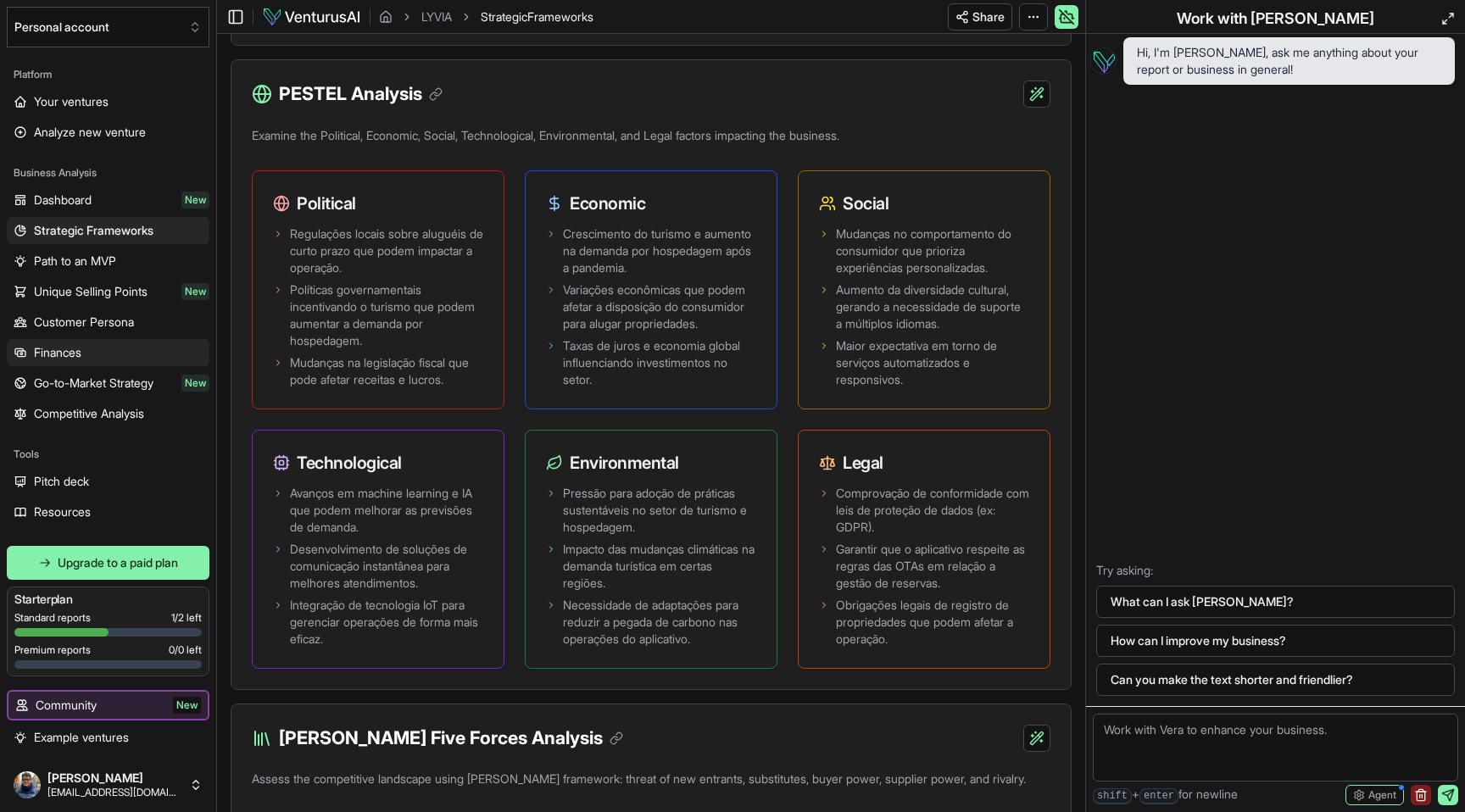
scroll to position [1516, 0]
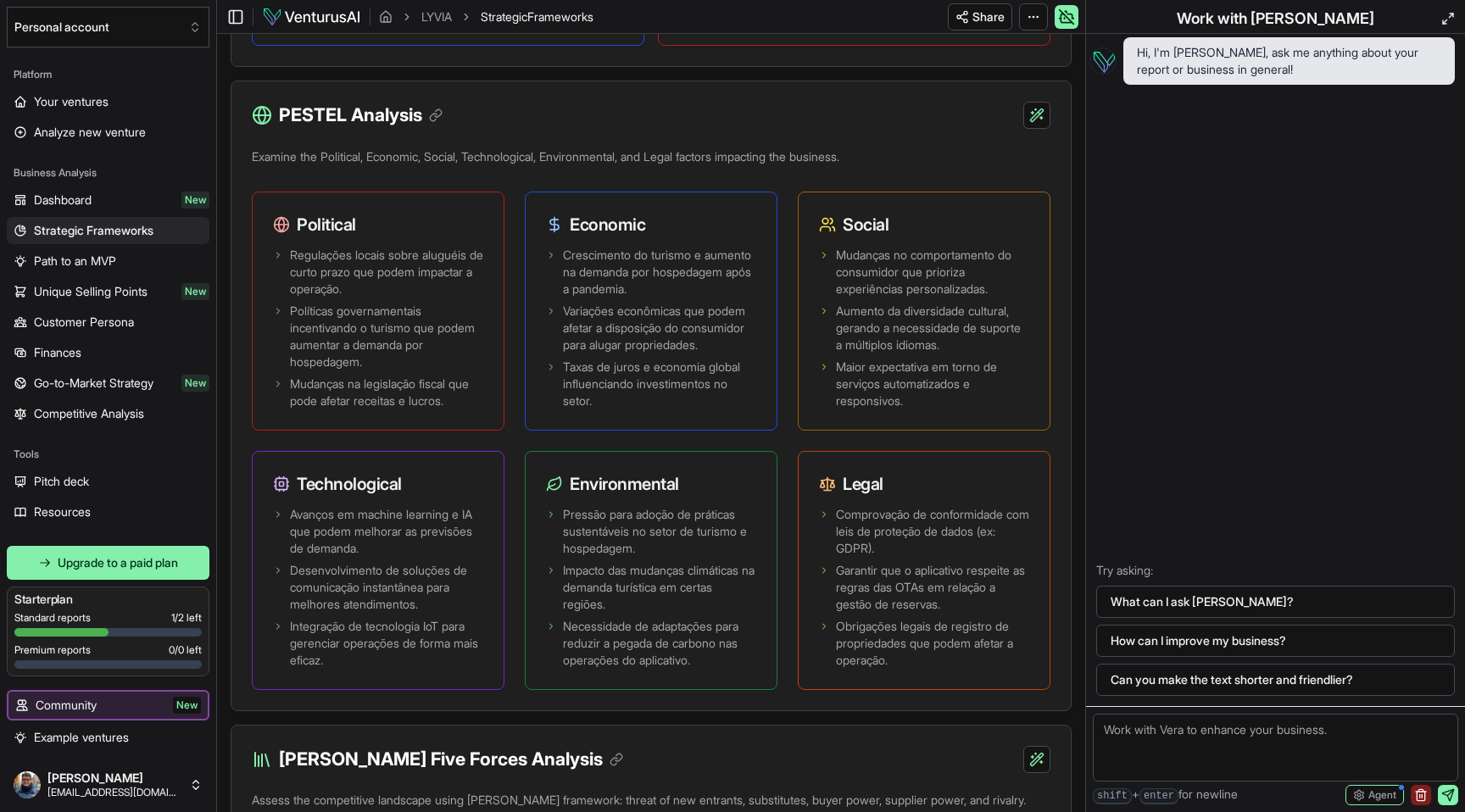
click at [335, 129] on h3 "PESTEL Analysis" at bounding box center [360, 115] width 163 height 28
copy div "PESTEL Analysis"
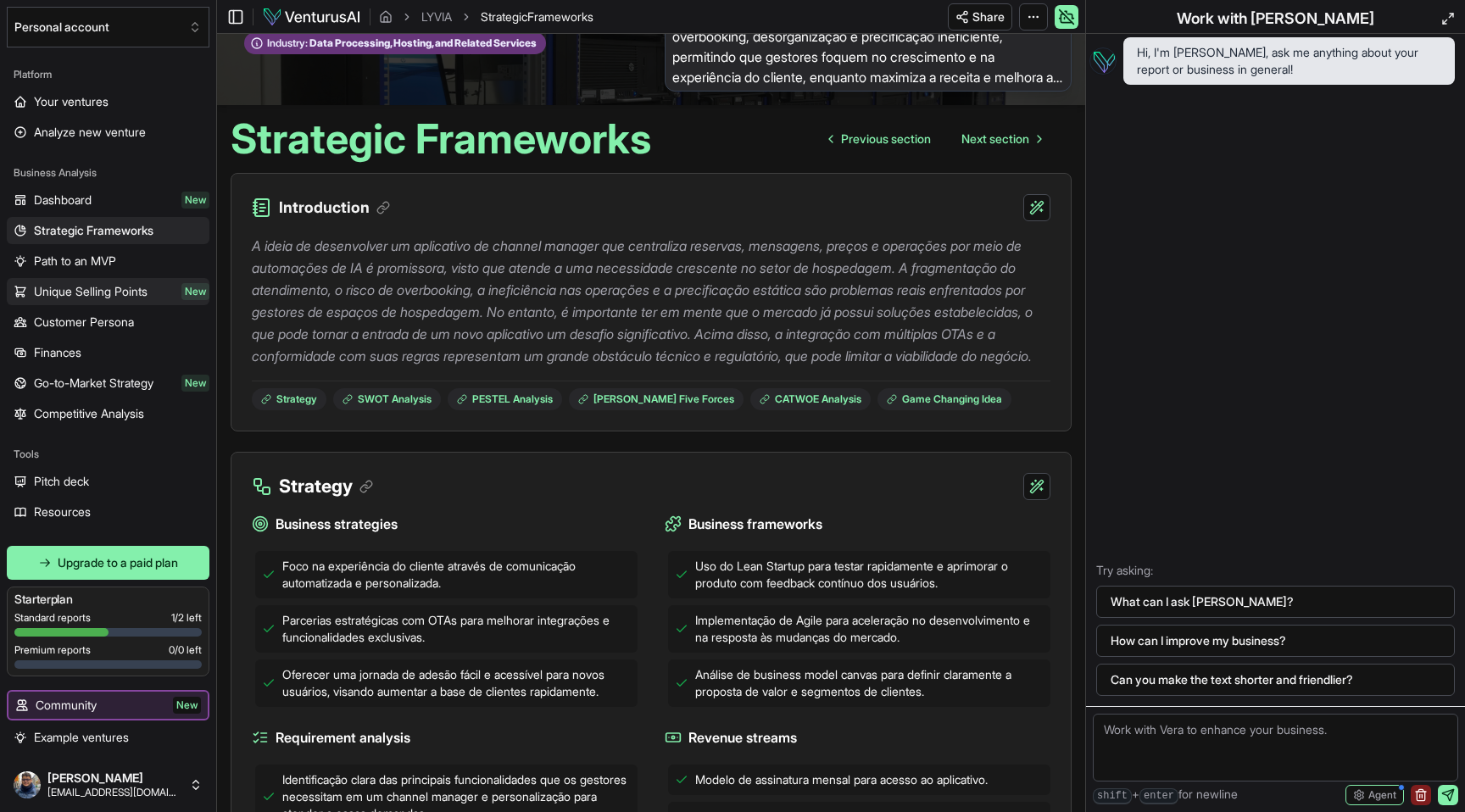
scroll to position [0, 0]
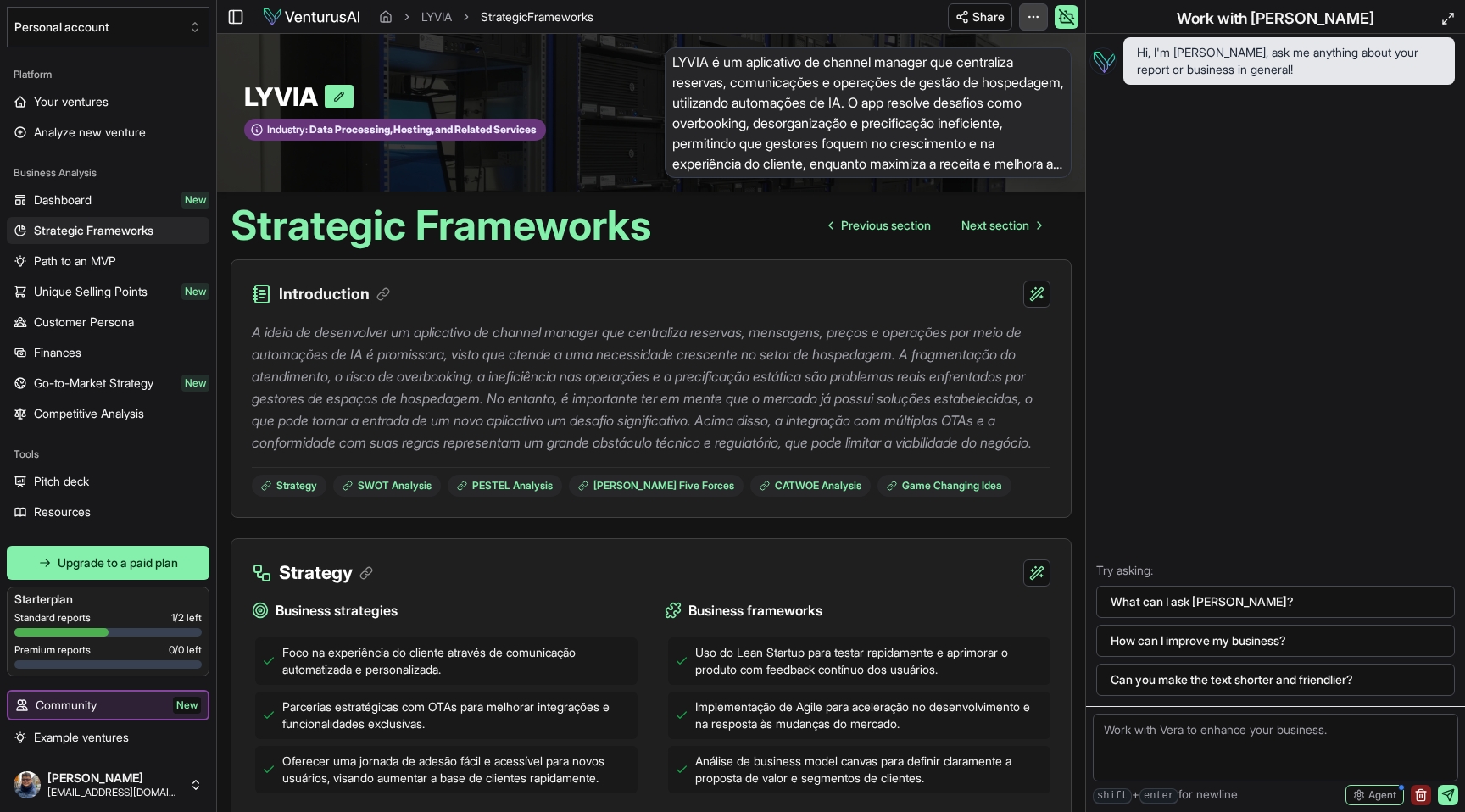
click at [1032, 13] on html "We value your privacy We use cookies to enhance your browsing experience, serve…" at bounding box center [732, 406] width 1465 height 812
click at [971, 108] on div "Edit in Google Docs" at bounding box center [969, 106] width 138 height 28
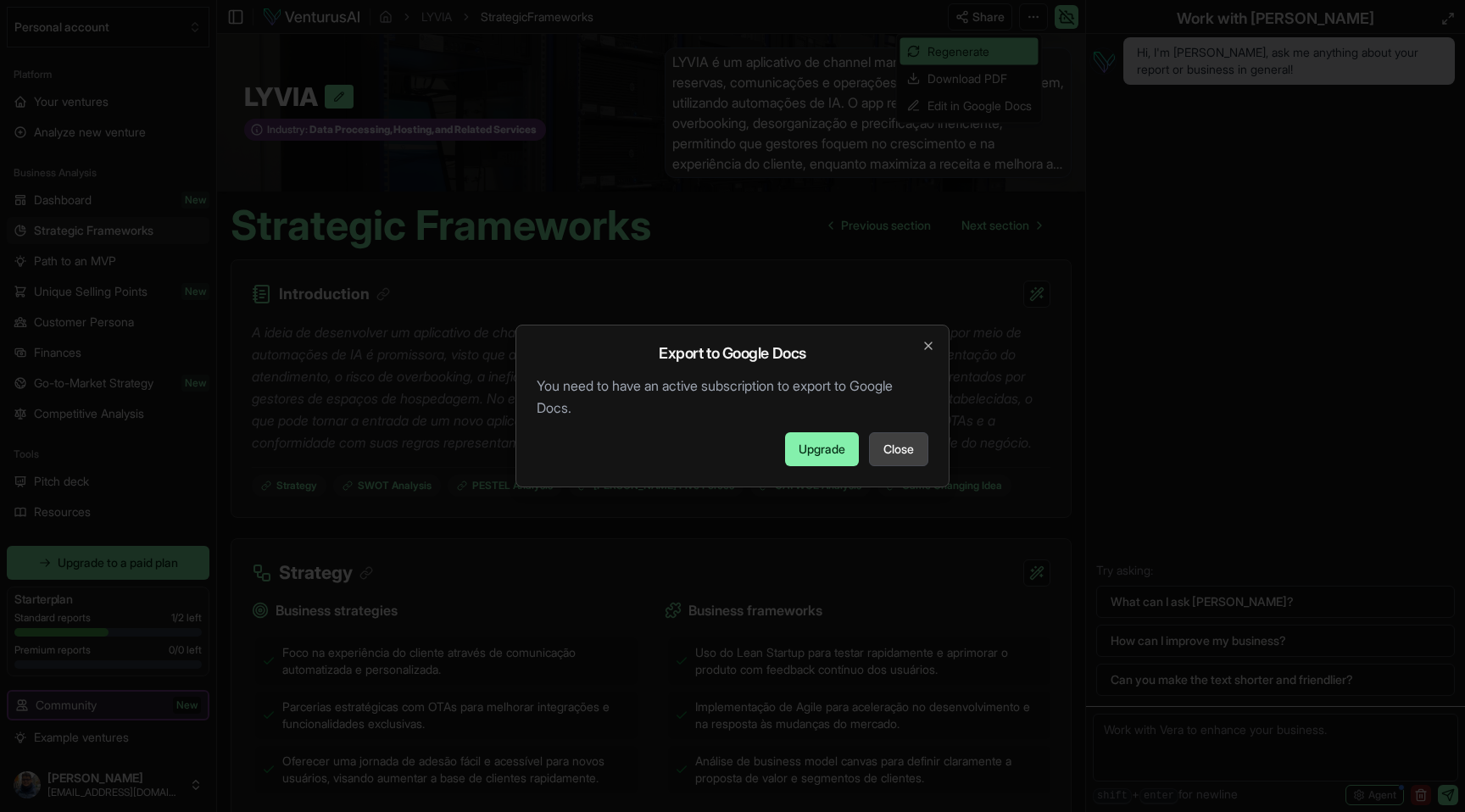
click at [888, 449] on span "Close" at bounding box center [898, 449] width 30 height 17
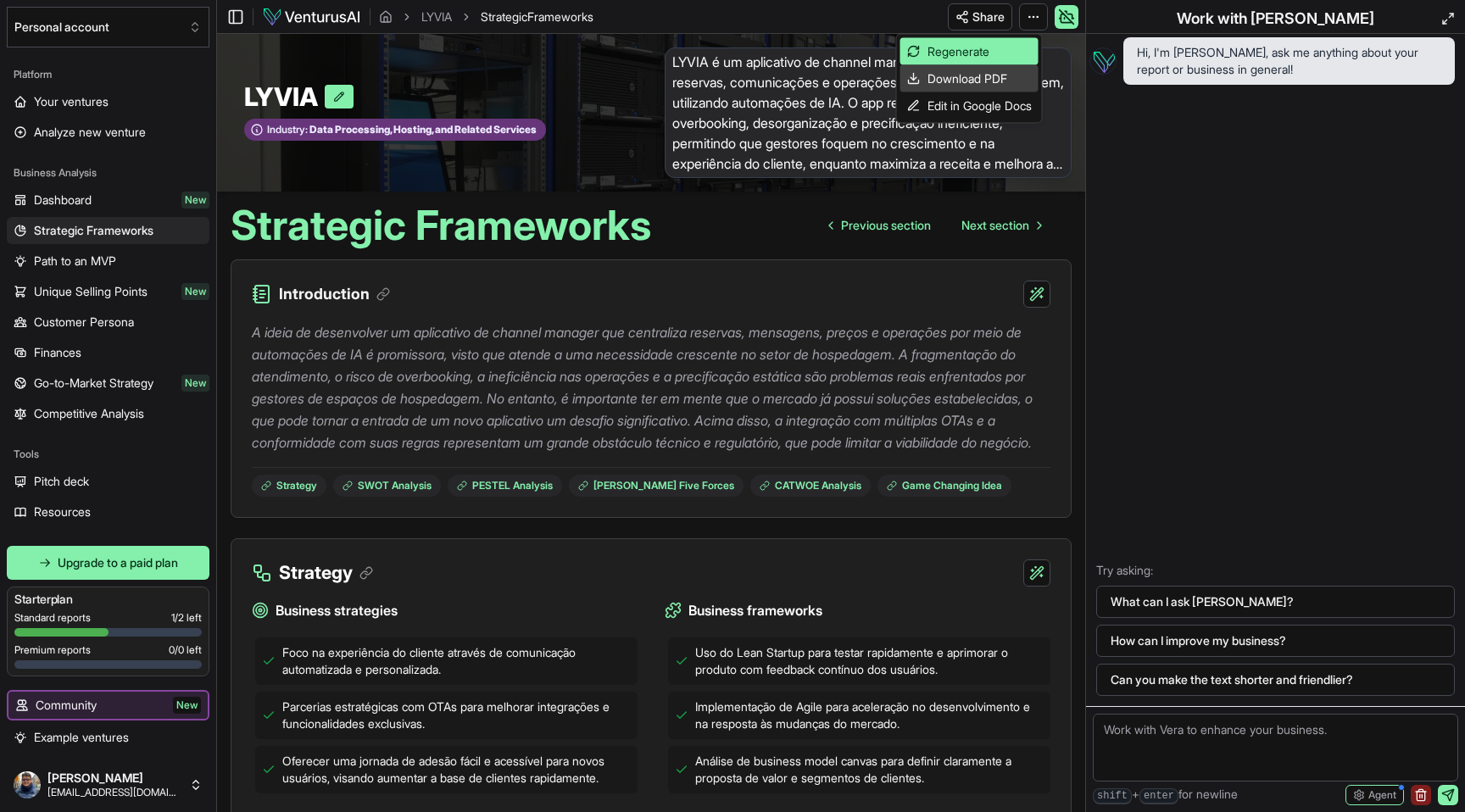
click at [1000, 75] on div "Download PDF" at bounding box center [969, 79] width 138 height 28
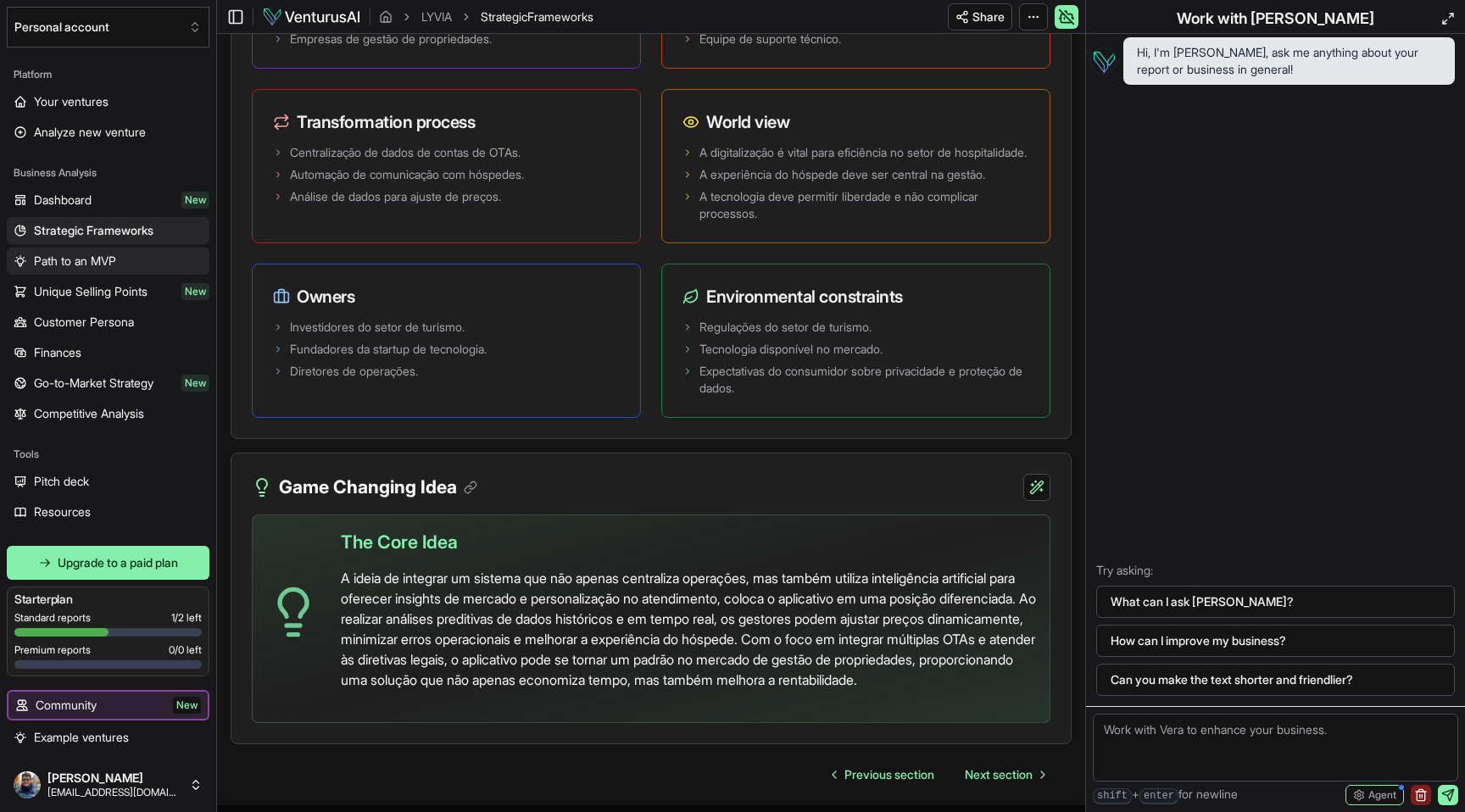
scroll to position [3605, 0]
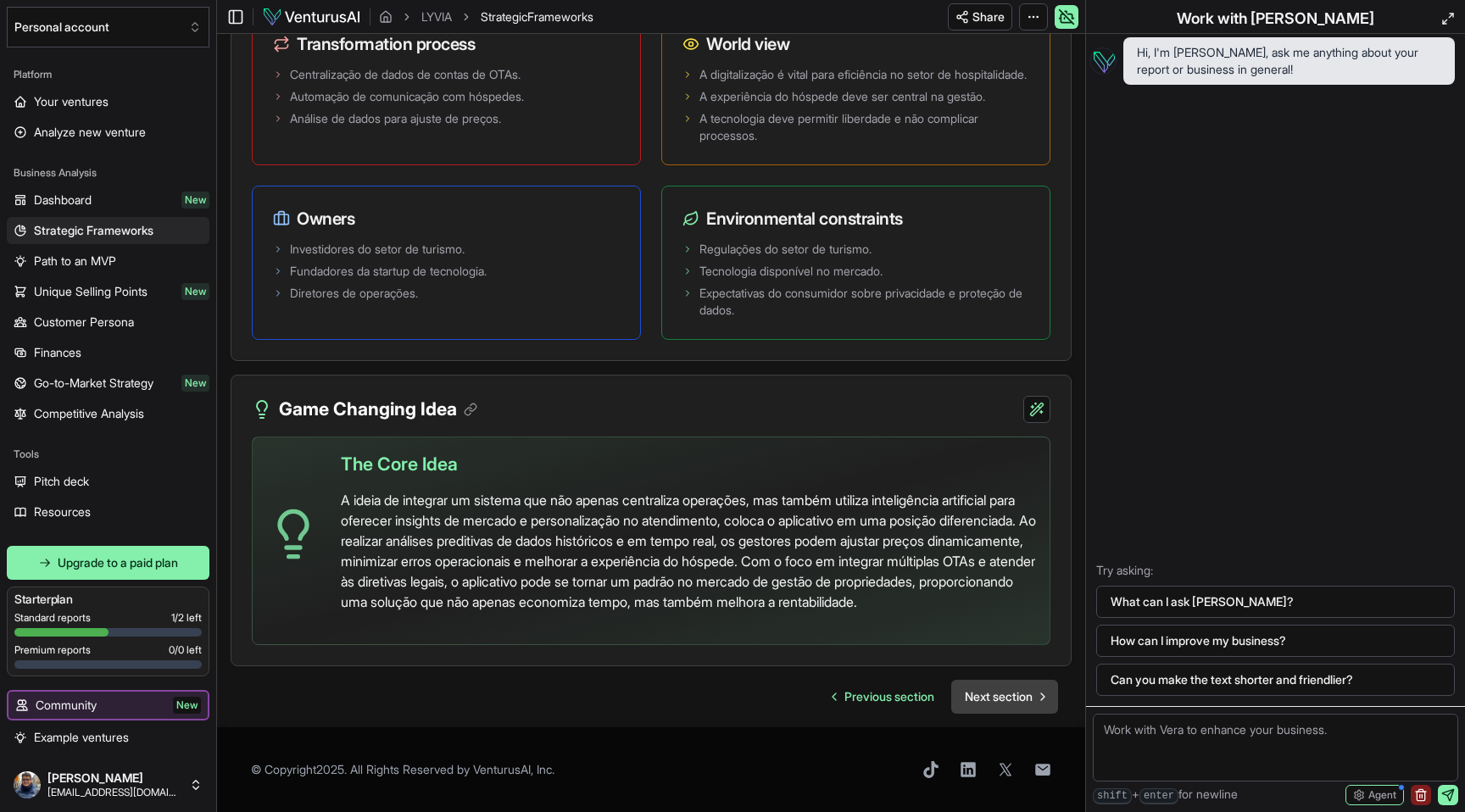
click at [993, 692] on span "Next section" at bounding box center [999, 697] width 68 height 17
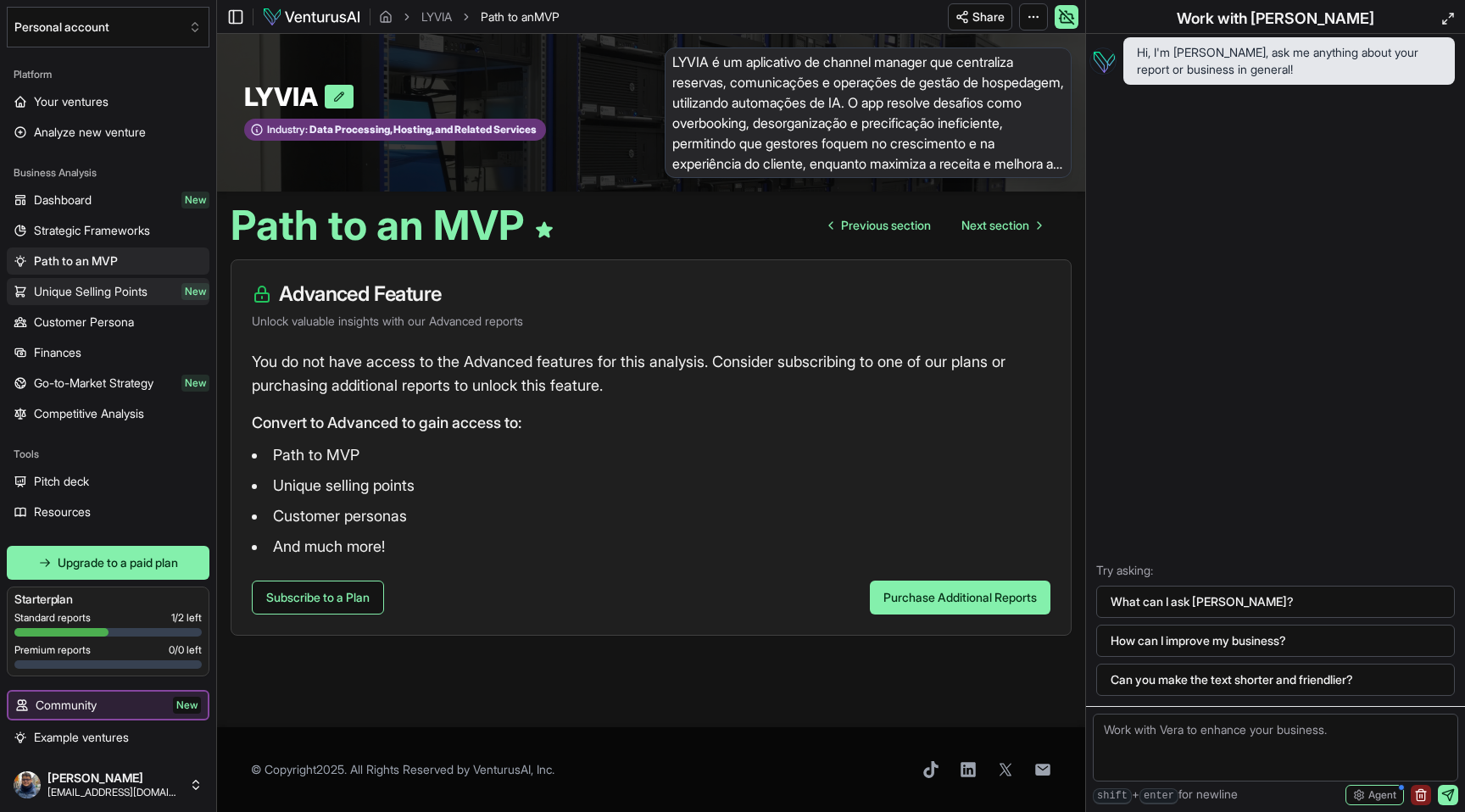
click at [103, 288] on span "Unique Selling Points" at bounding box center [90, 292] width 114 height 17
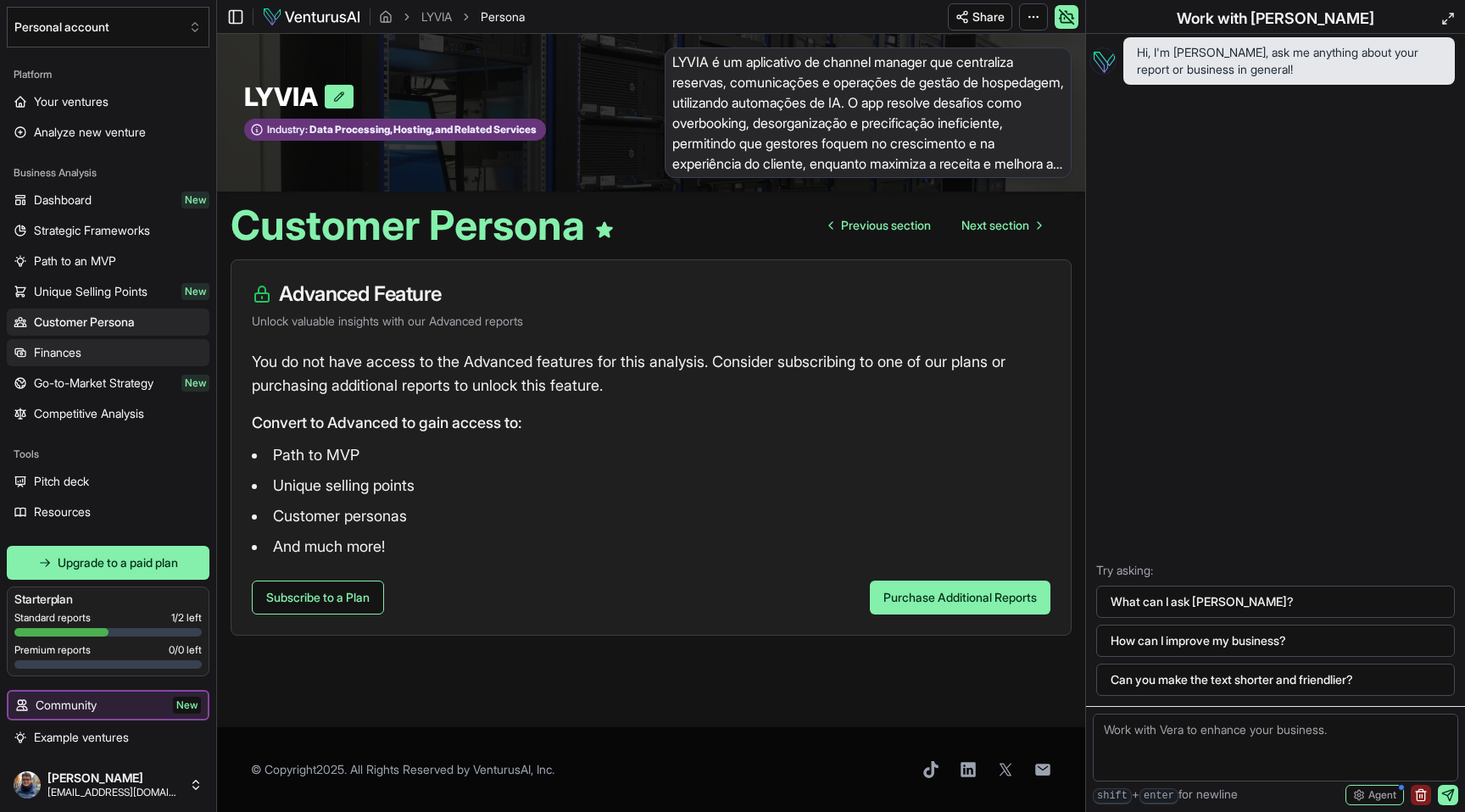
click at [117, 354] on link "Finances" at bounding box center [108, 353] width 203 height 28
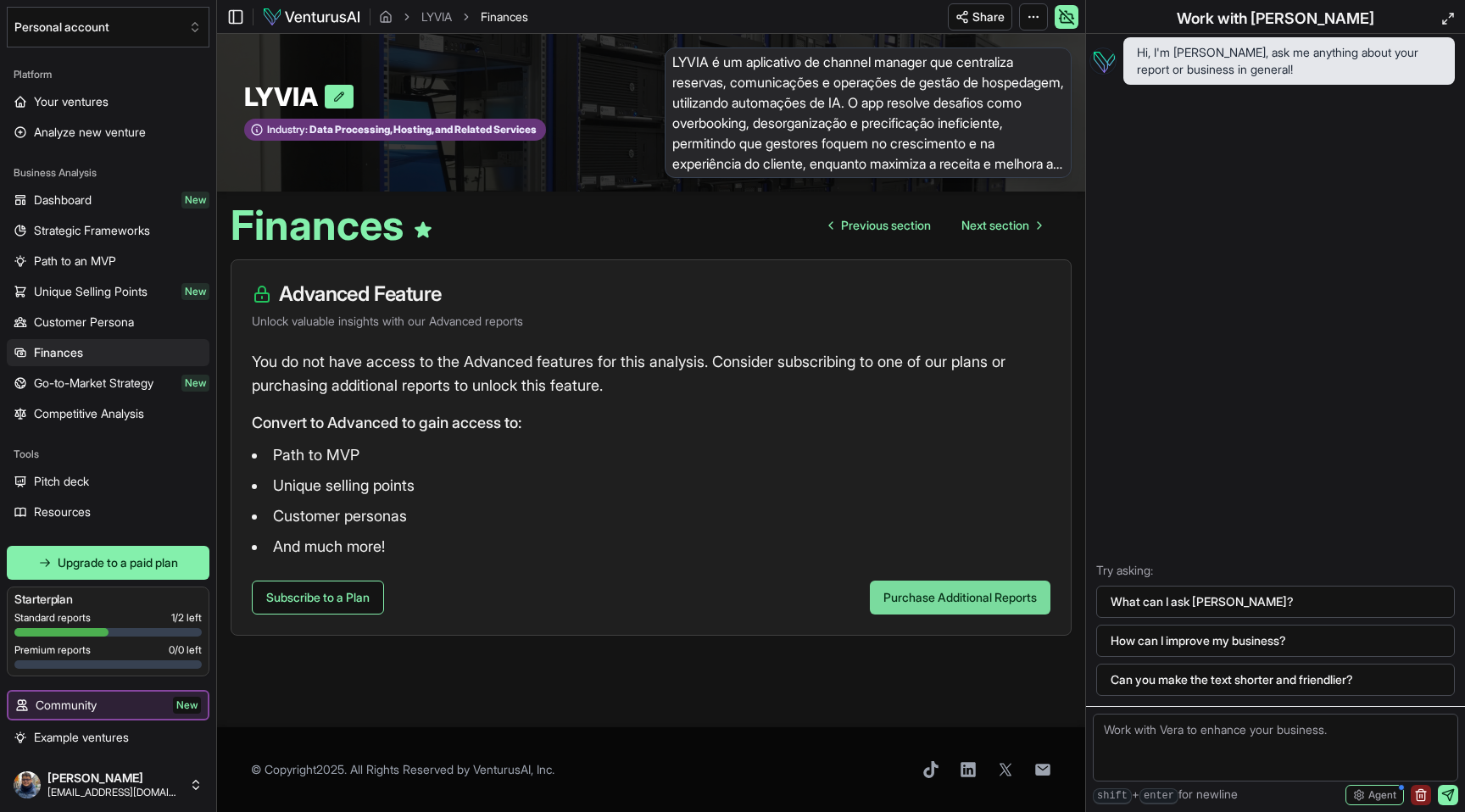
click at [972, 608] on button "Purchase Additional Reports" at bounding box center [960, 597] width 181 height 34
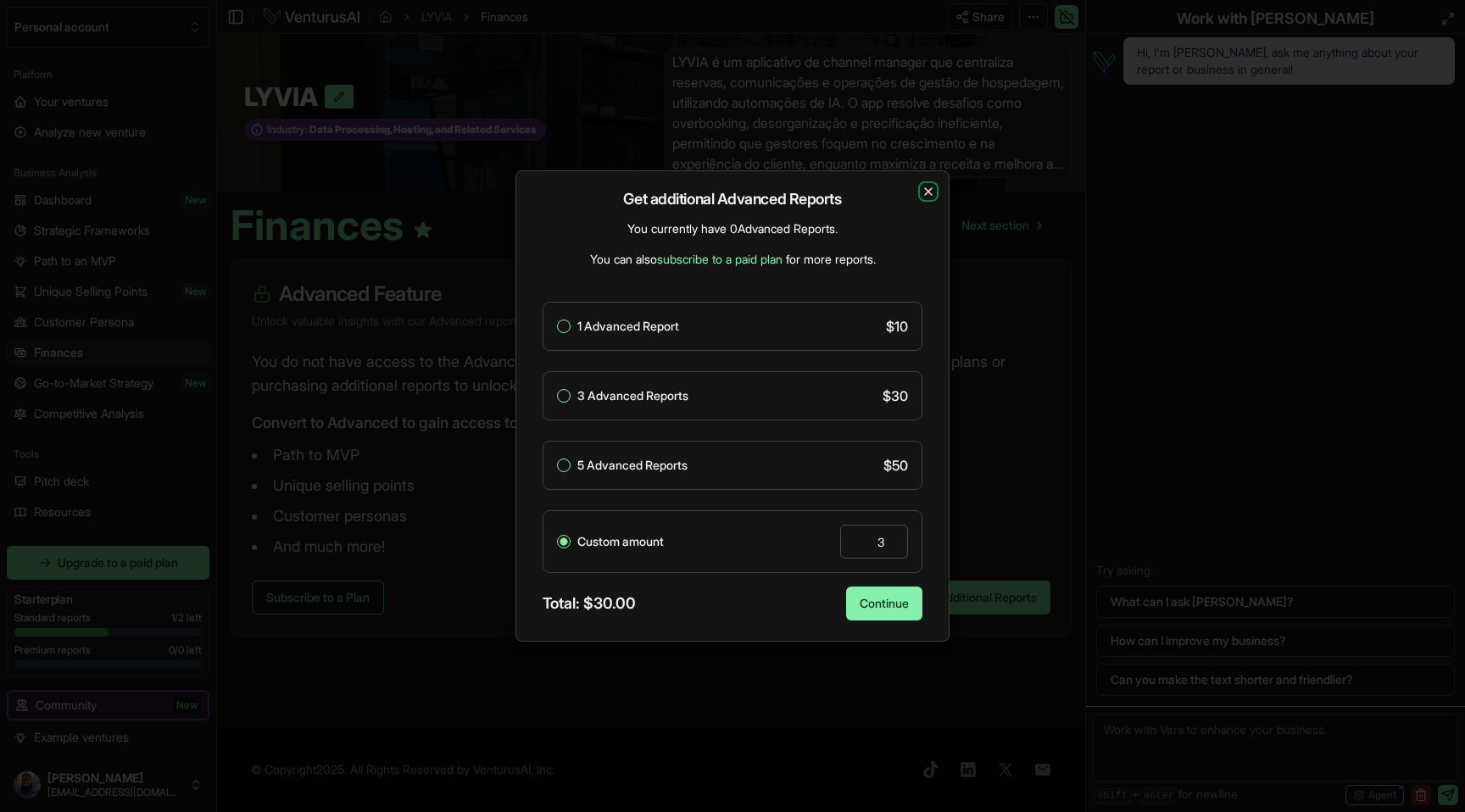
click at [933, 194] on icon "button" at bounding box center [928, 192] width 14 height 14
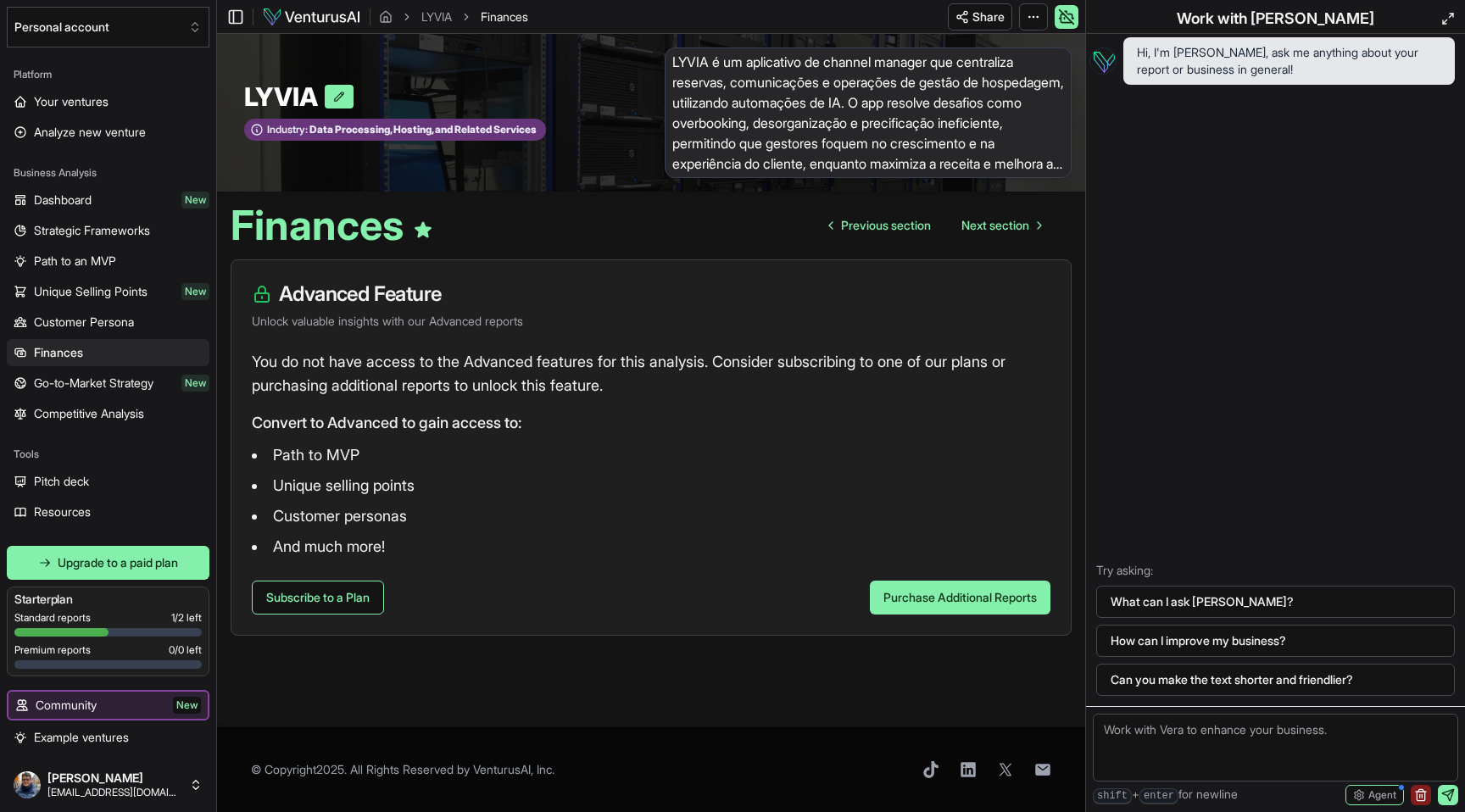
click at [645, 433] on p "Convert to Advanced to gain access to:" at bounding box center [651, 423] width 798 height 24
